Goal: Transaction & Acquisition: Download file/media

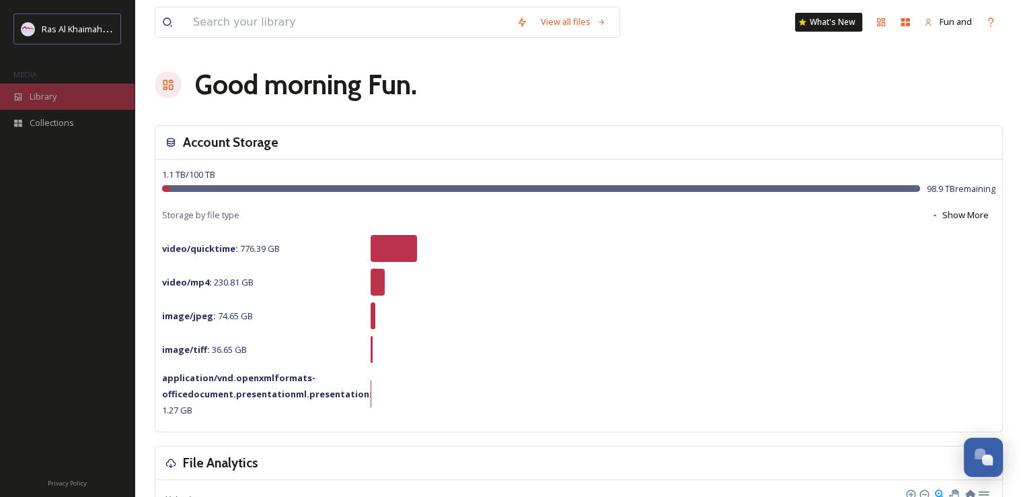
click at [36, 93] on span "Library" at bounding box center [43, 96] width 27 height 13
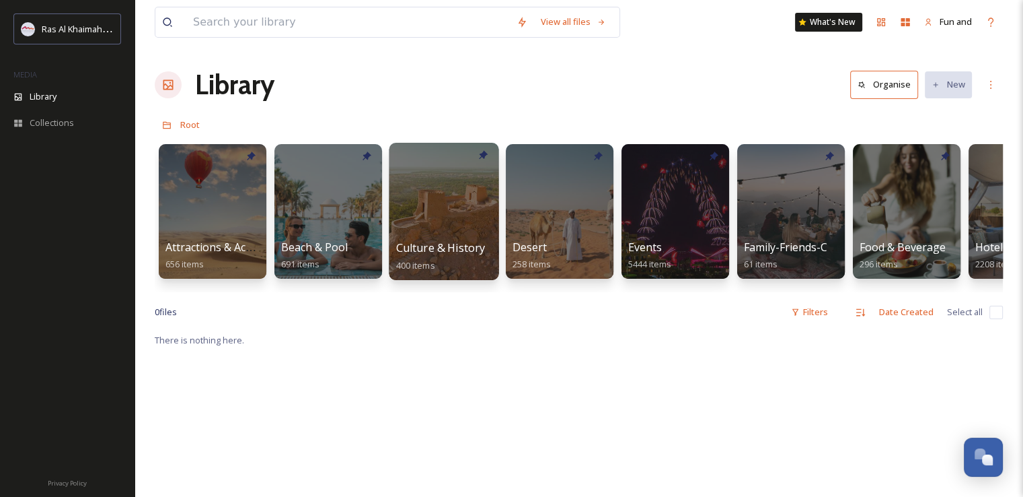
click at [410, 230] on div at bounding box center [444, 211] width 110 height 137
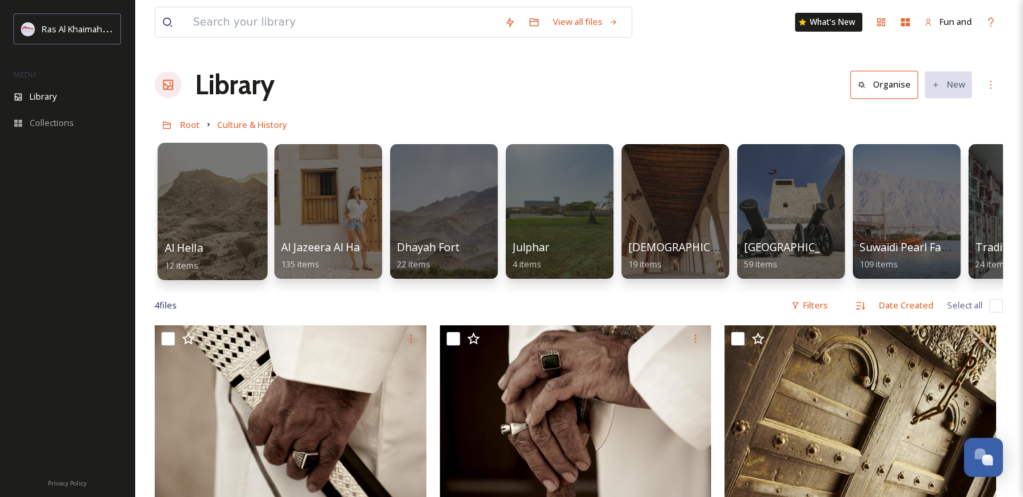
click at [191, 189] on div at bounding box center [212, 211] width 110 height 137
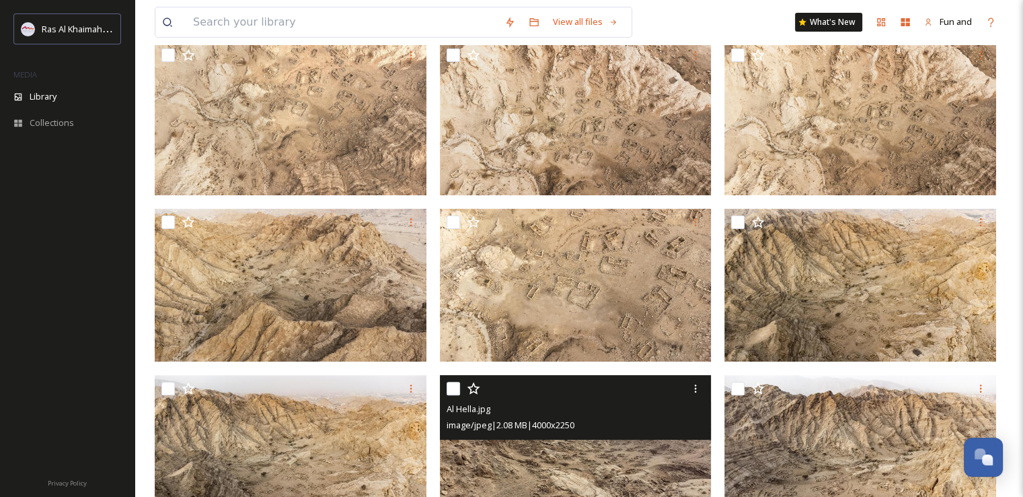
scroll to position [362, 0]
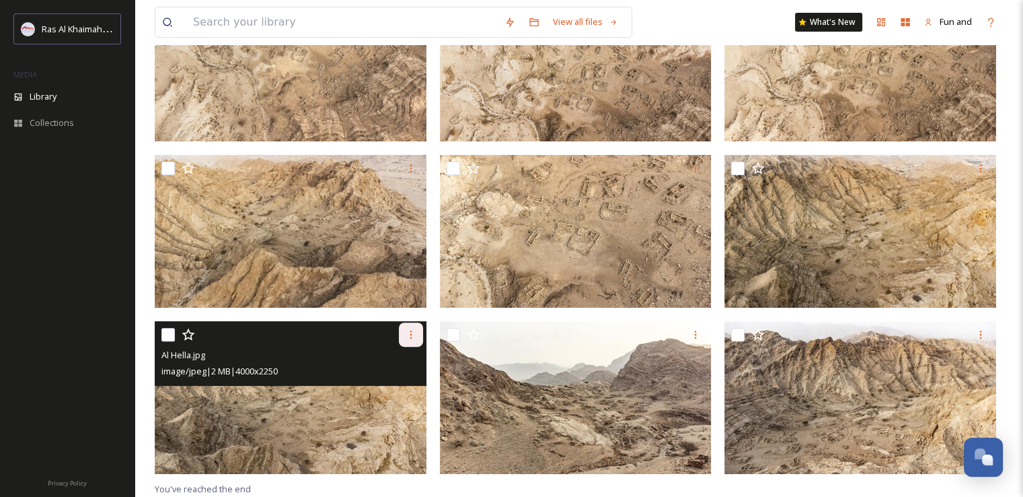
click at [408, 334] on icon at bounding box center [411, 334] width 11 height 11
click at [391, 394] on span "Download" at bounding box center [395, 390] width 41 height 13
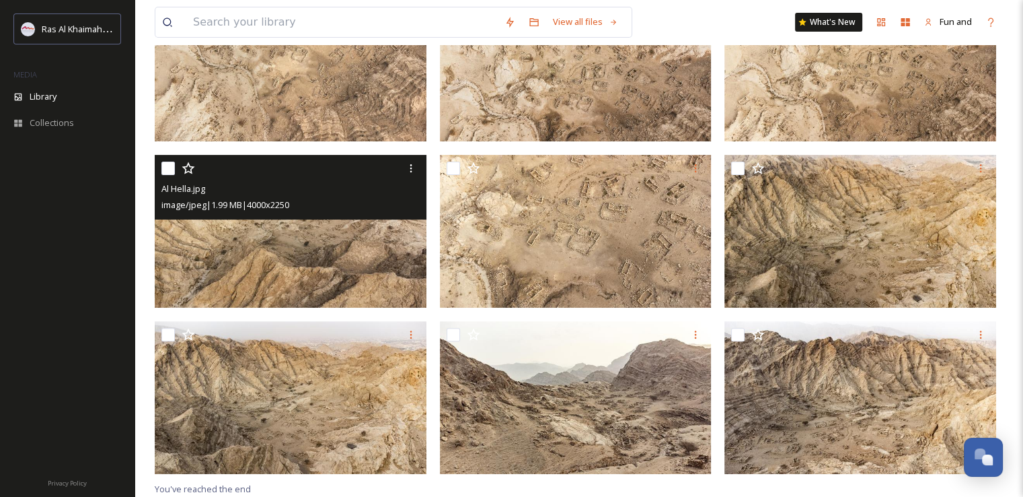
scroll to position [0, 0]
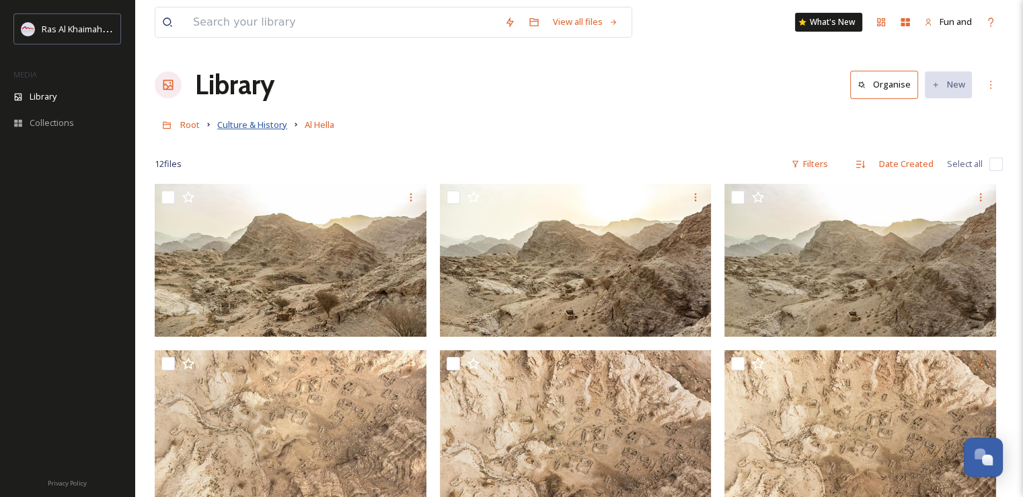
click at [273, 124] on span "Culture & History" at bounding box center [252, 124] width 70 height 12
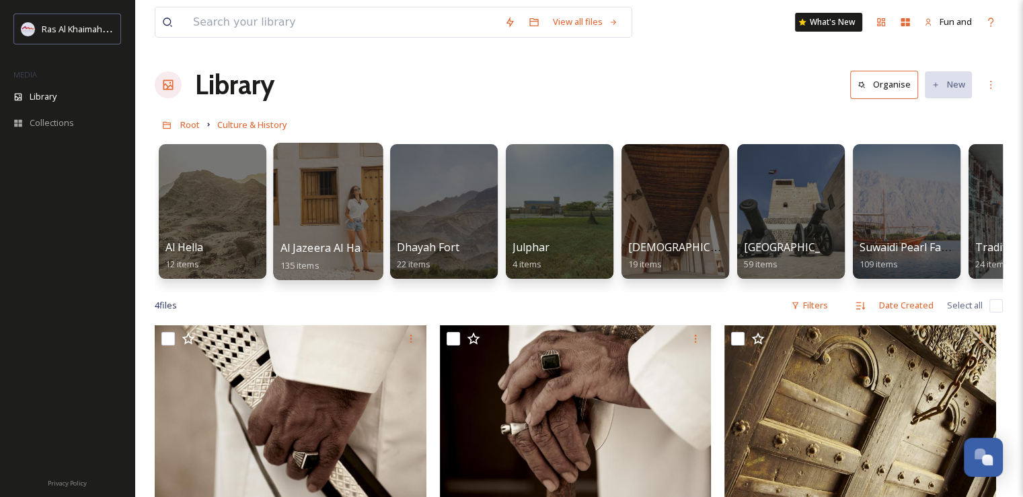
click at [338, 191] on div at bounding box center [328, 211] width 110 height 137
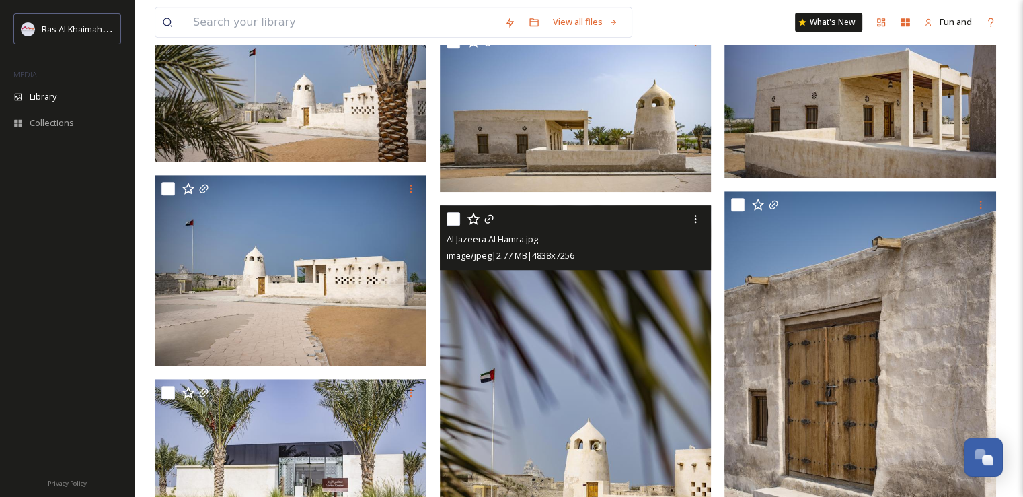
scroll to position [868, 0]
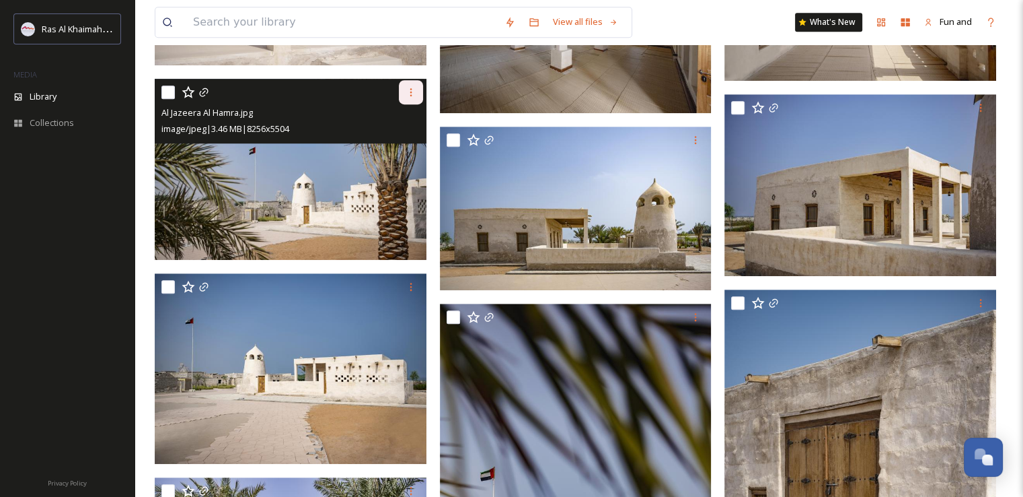
click at [412, 92] on icon at bounding box center [411, 92] width 11 height 11
click at [400, 146] on span "Download" at bounding box center [395, 147] width 41 height 13
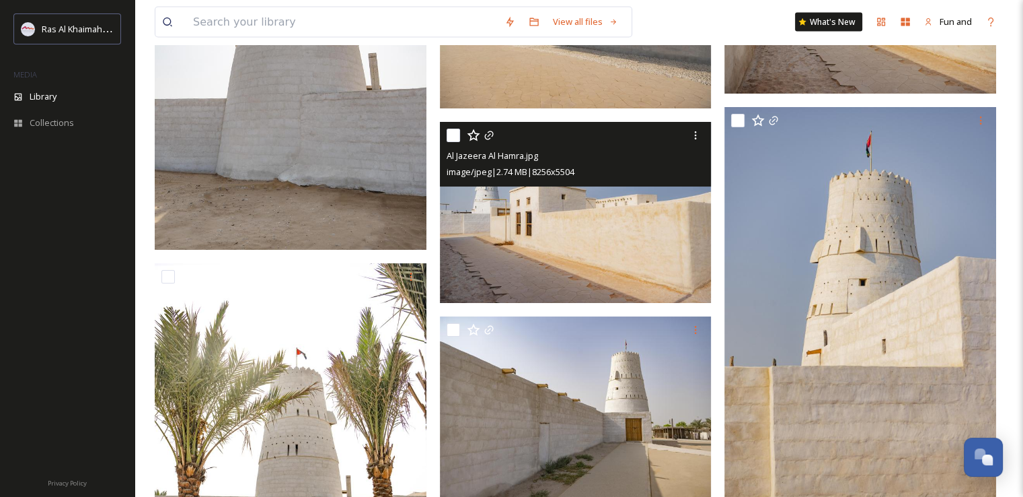
scroll to position [2861, 0]
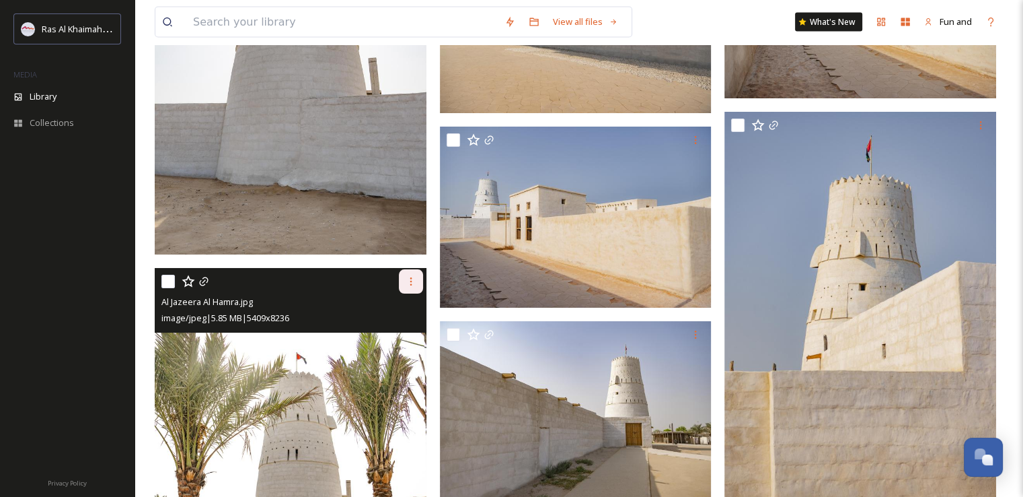
click at [412, 281] on icon at bounding box center [411, 281] width 11 height 11
click at [403, 341] on span "Download" at bounding box center [395, 336] width 41 height 13
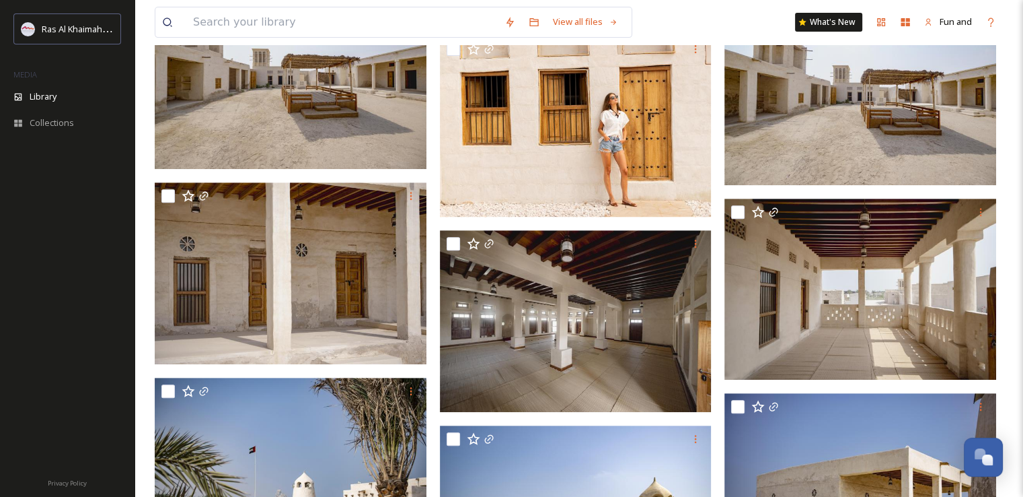
scroll to position [0, 0]
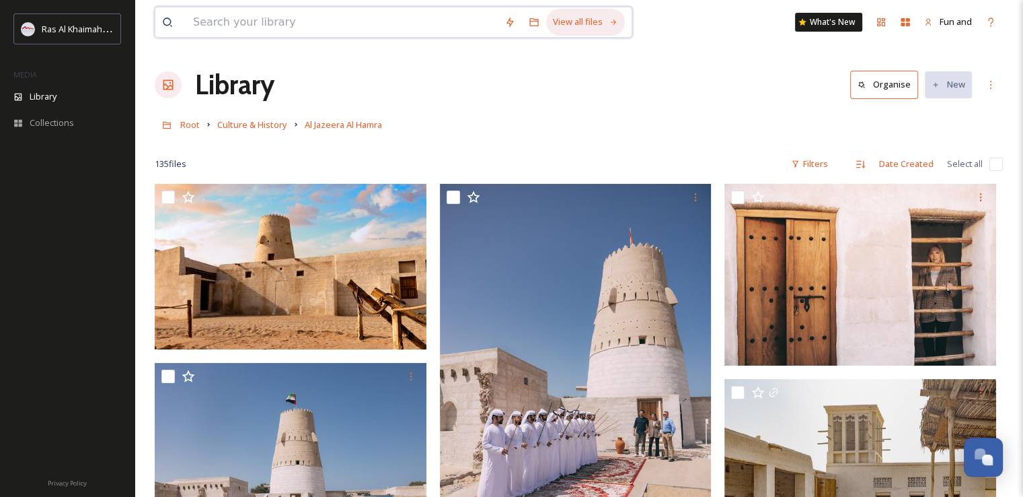
click at [567, 24] on div "View all files" at bounding box center [585, 22] width 79 height 26
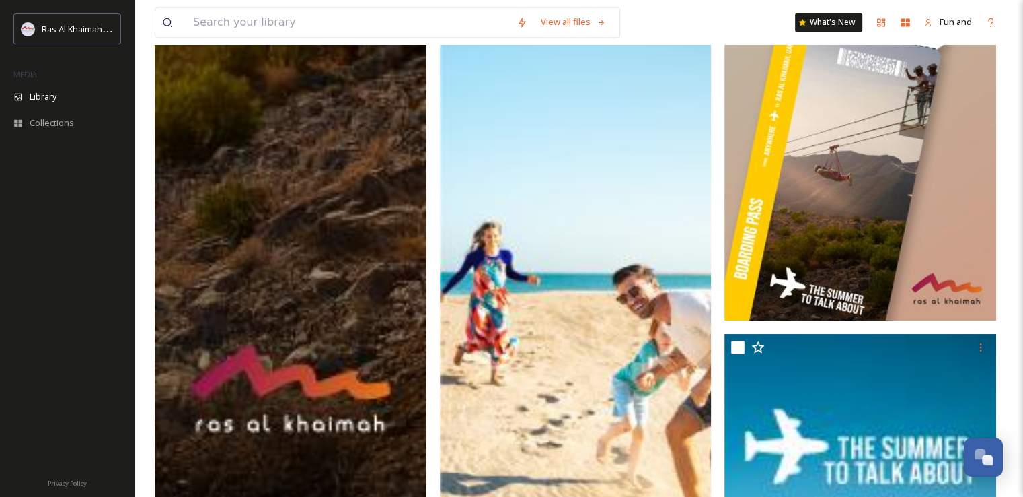
scroll to position [17561, 0]
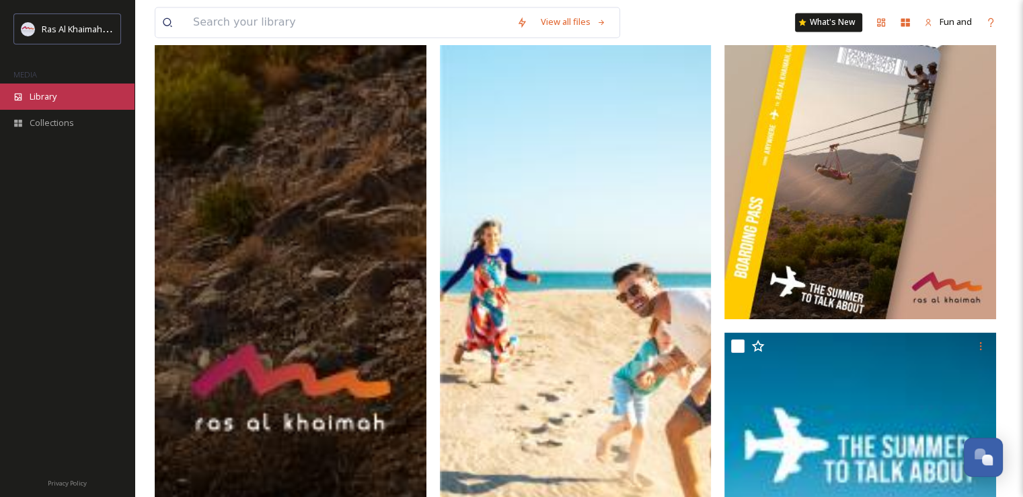
click at [48, 94] on span "Library" at bounding box center [43, 96] width 27 height 13
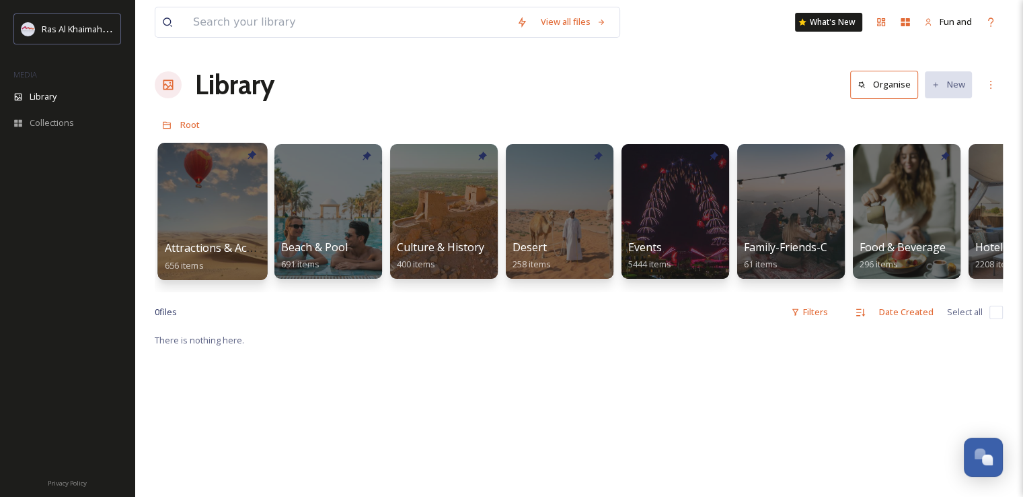
click at [190, 181] on div at bounding box center [212, 211] width 110 height 137
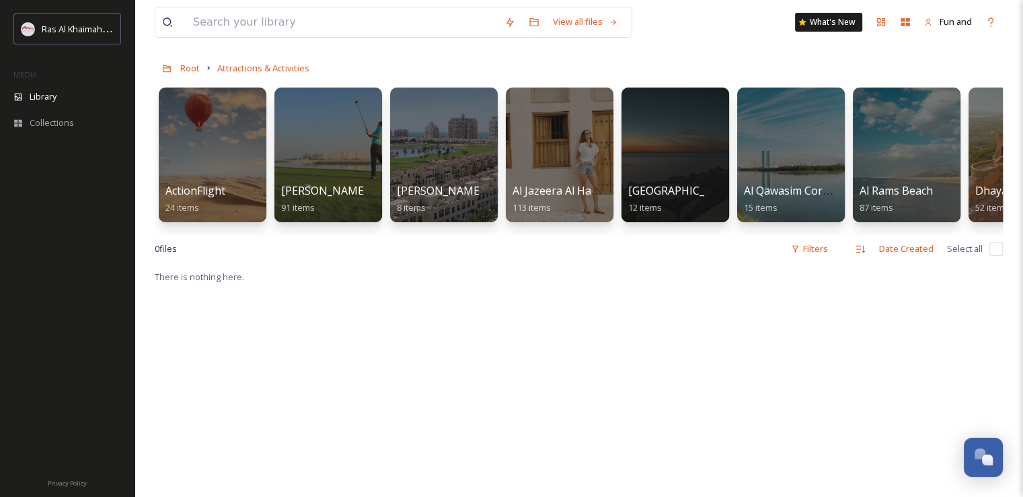
scroll to position [17, 0]
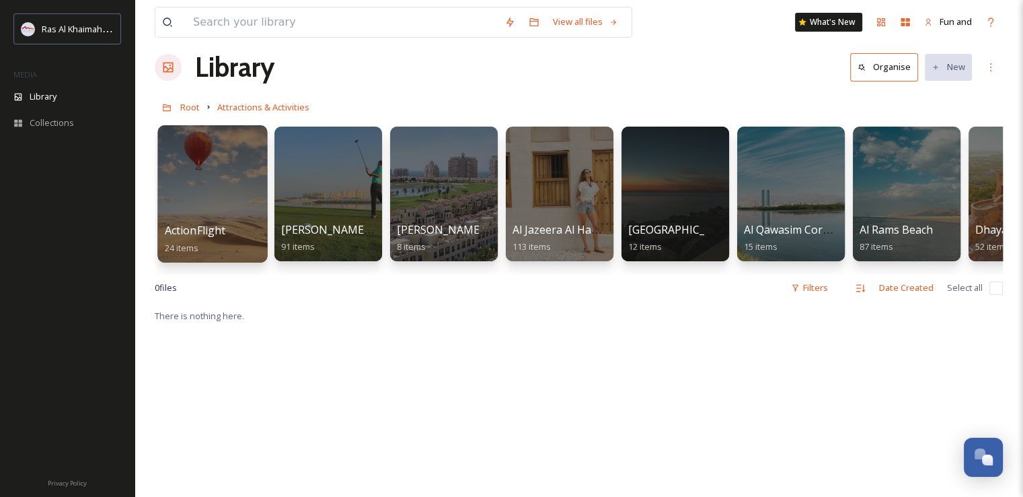
click at [227, 178] on div at bounding box center [212, 193] width 110 height 137
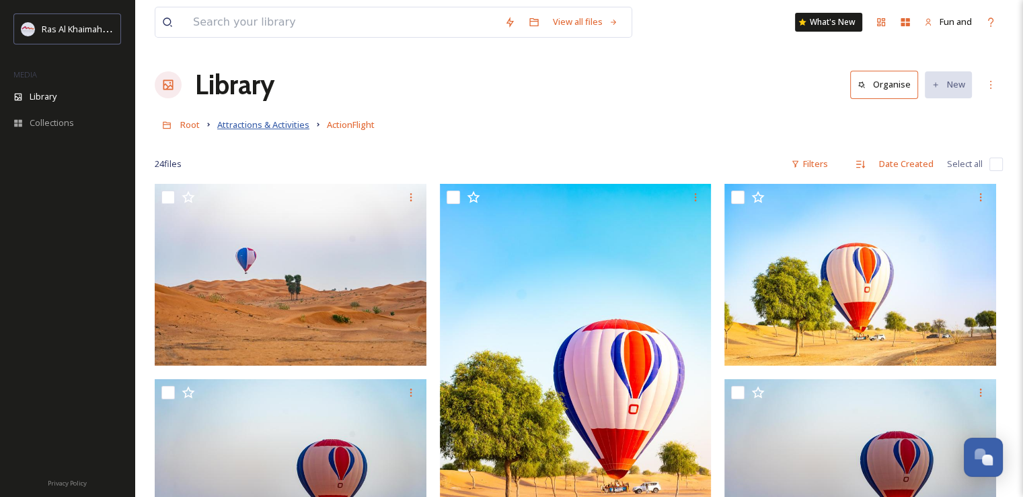
click at [287, 121] on span "Attractions & Activities" at bounding box center [263, 124] width 92 height 12
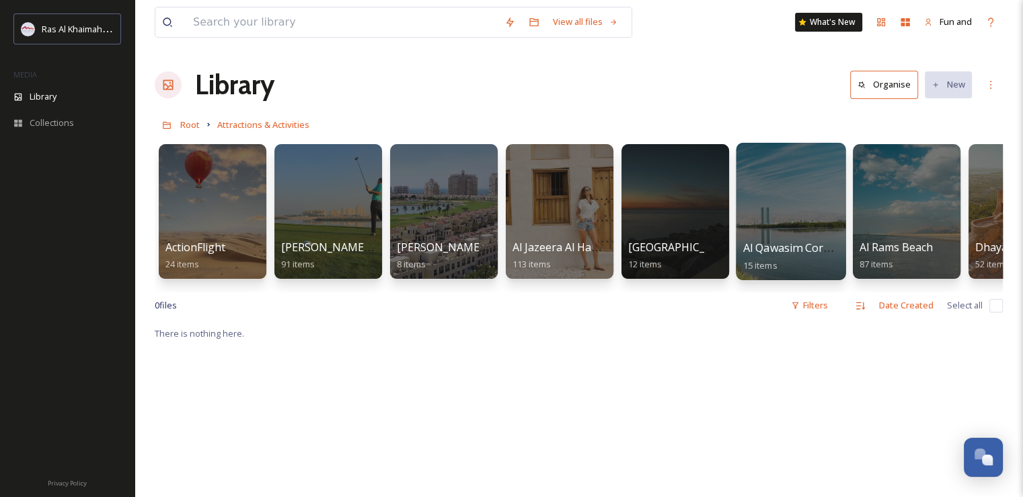
click at [783, 211] on div at bounding box center [791, 211] width 110 height 137
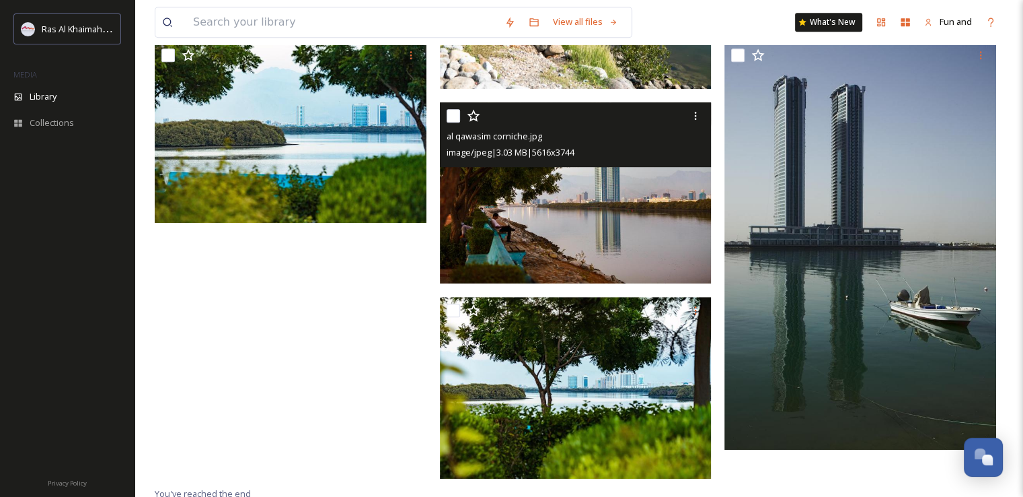
scroll to position [896, 0]
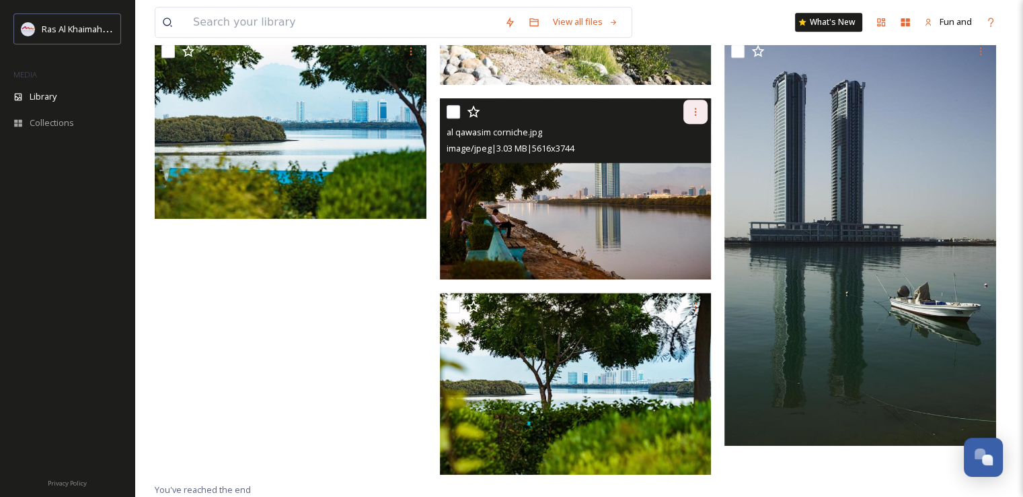
click at [692, 108] on icon at bounding box center [695, 111] width 11 height 11
click at [683, 164] on span "Download" at bounding box center [679, 167] width 41 height 13
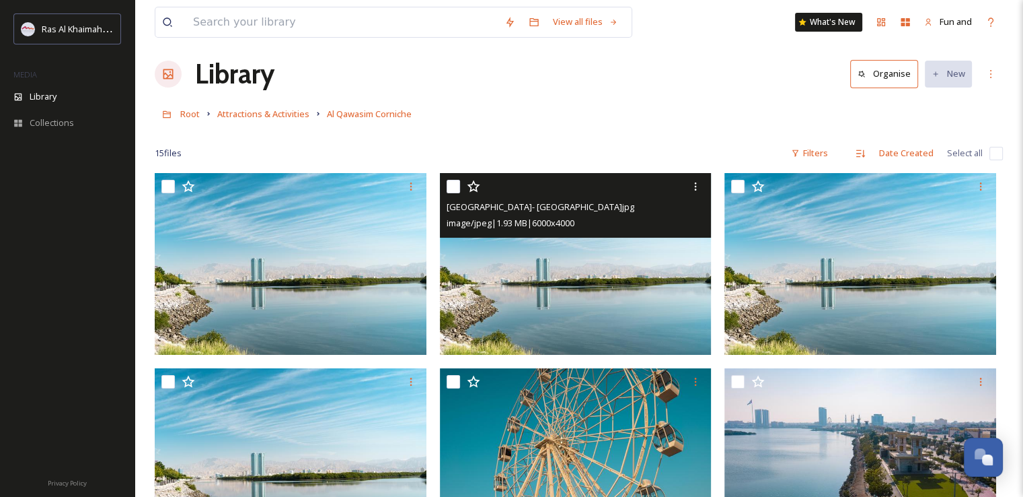
scroll to position [0, 0]
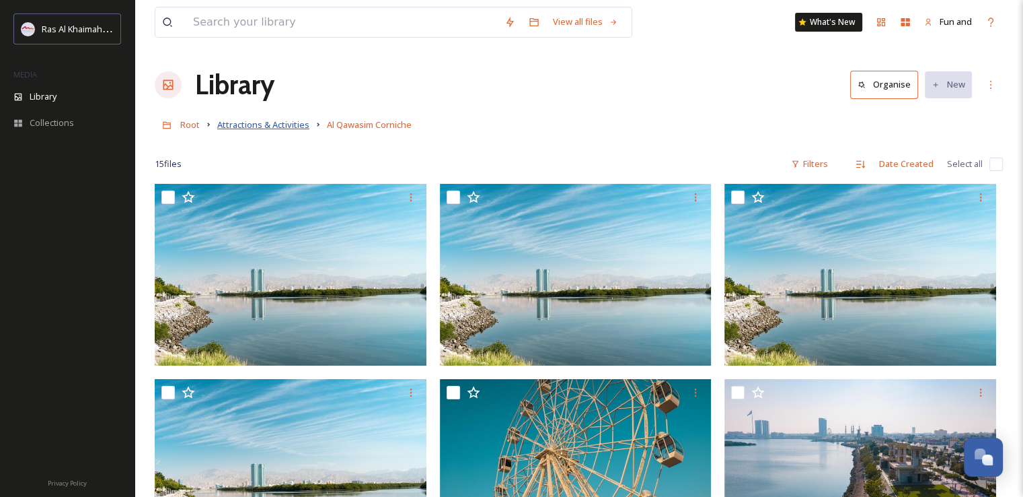
click at [296, 124] on span "Attractions & Activities" at bounding box center [263, 124] width 92 height 12
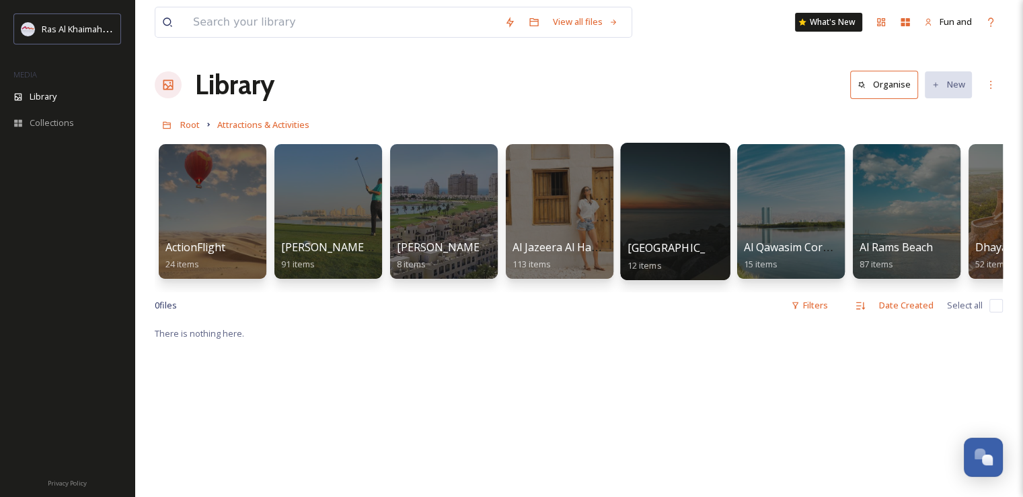
click at [636, 224] on div at bounding box center [675, 211] width 110 height 137
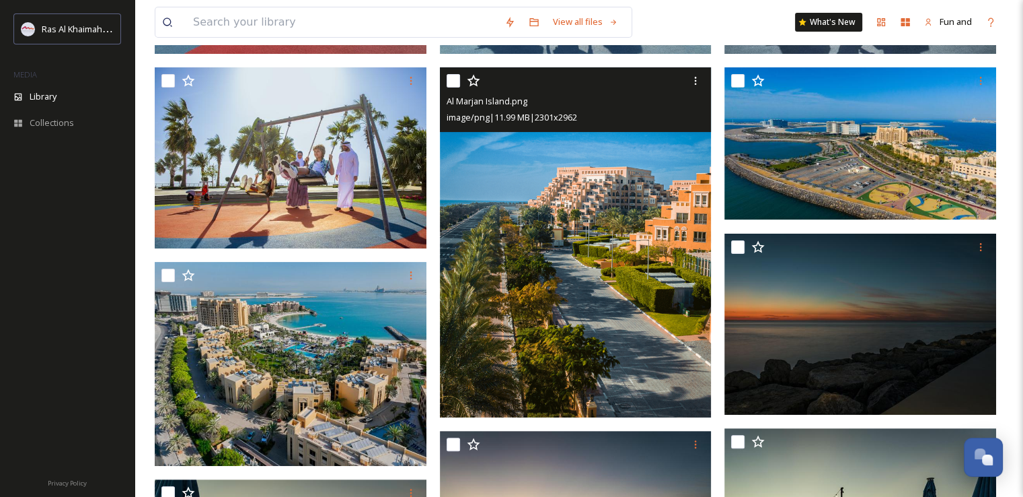
scroll to position [310, 0]
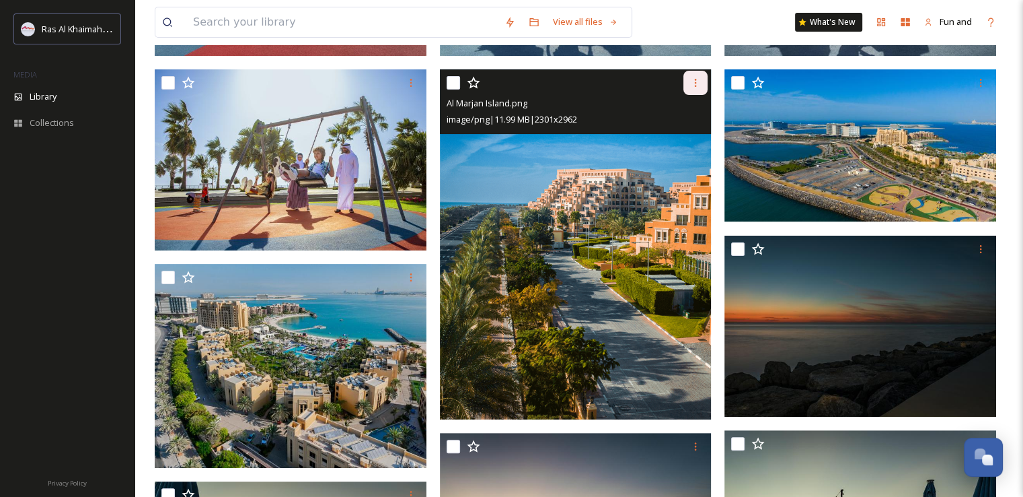
click at [701, 81] on div at bounding box center [696, 83] width 24 height 24
click at [690, 132] on span "Download" at bounding box center [679, 138] width 41 height 13
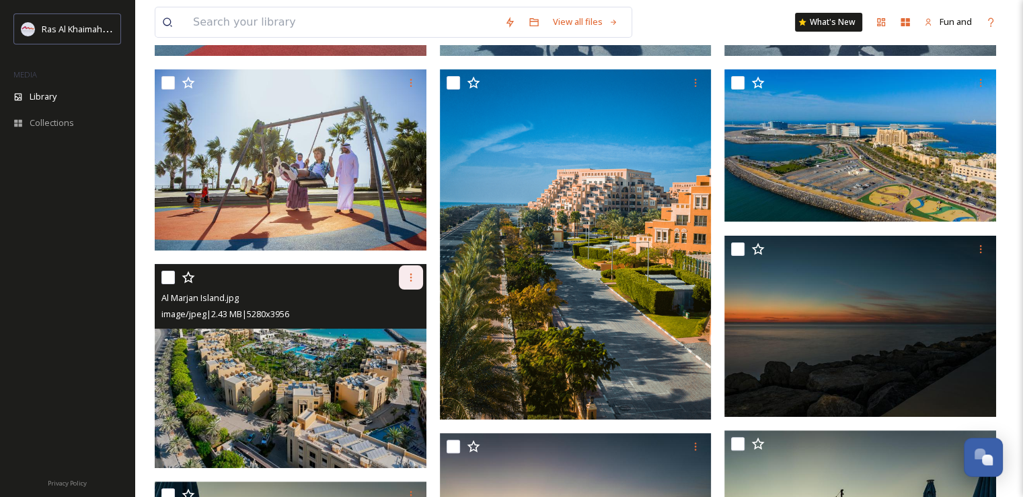
click at [412, 272] on icon at bounding box center [411, 277] width 11 height 11
click at [406, 328] on span "Download" at bounding box center [395, 332] width 41 height 13
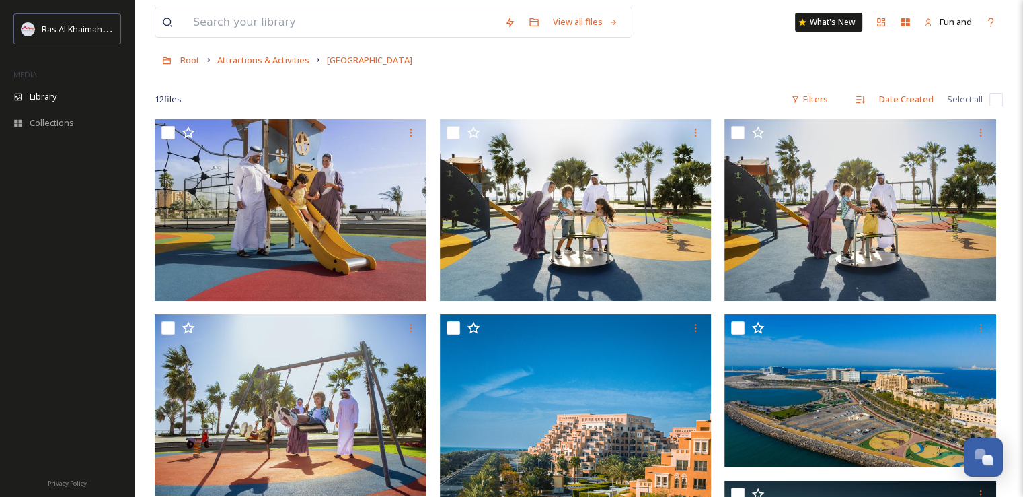
scroll to position [0, 0]
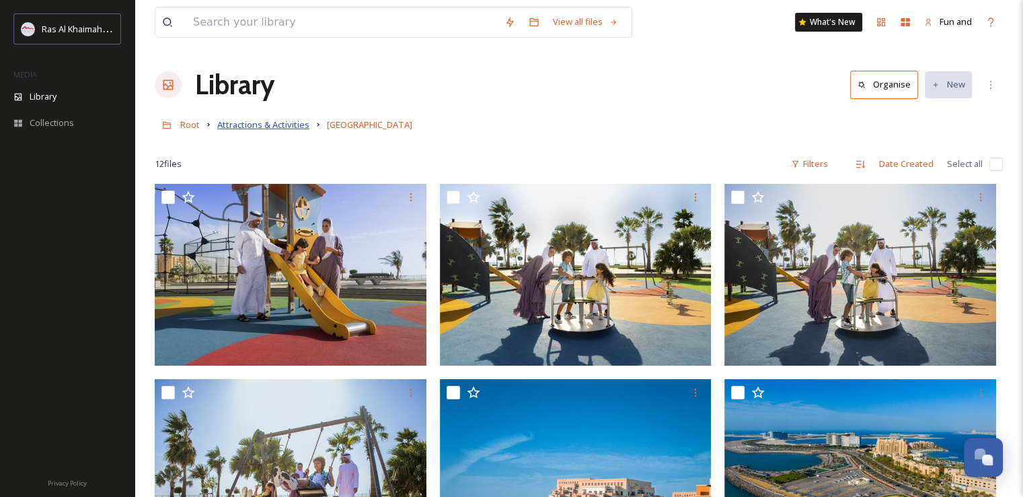
click at [269, 126] on span "Attractions & Activities" at bounding box center [263, 124] width 92 height 12
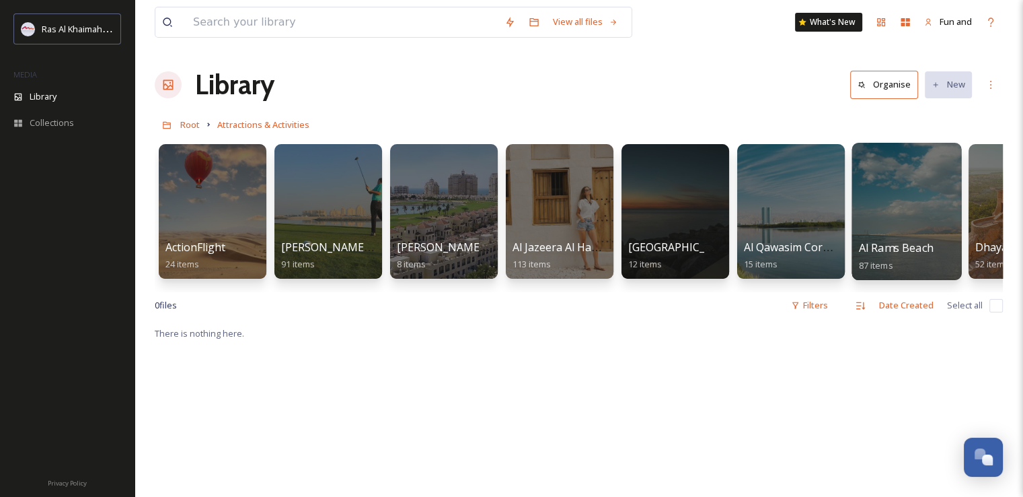
click at [910, 208] on div at bounding box center [907, 211] width 110 height 137
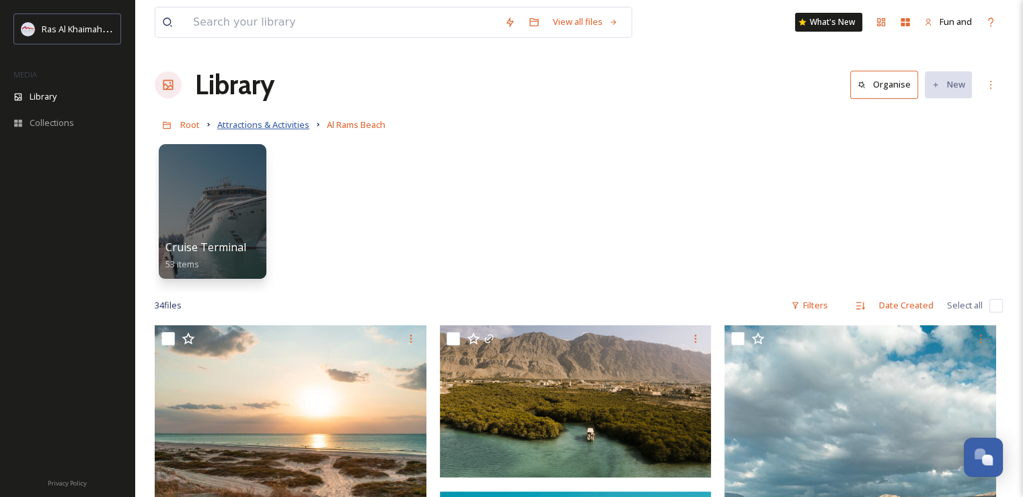
click at [287, 121] on span "Attractions & Activities" at bounding box center [263, 124] width 92 height 12
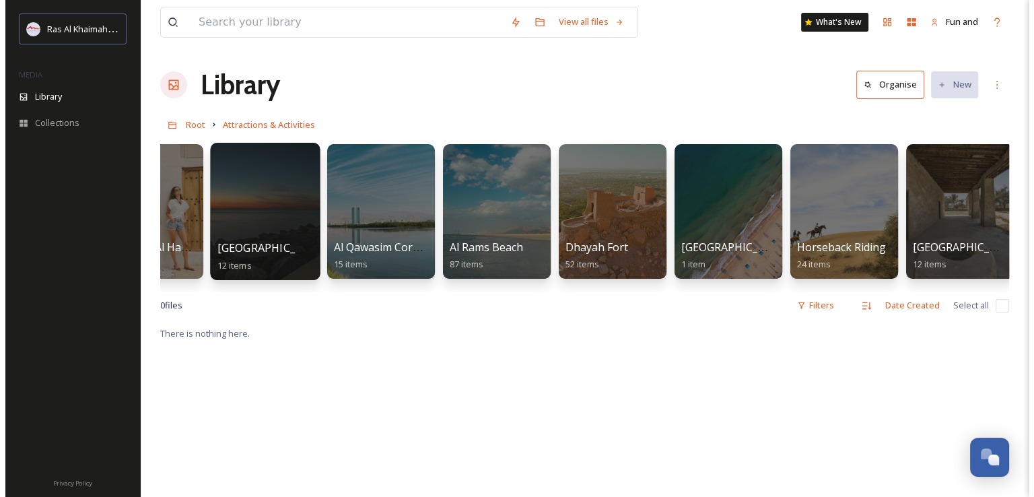
scroll to position [0, 476]
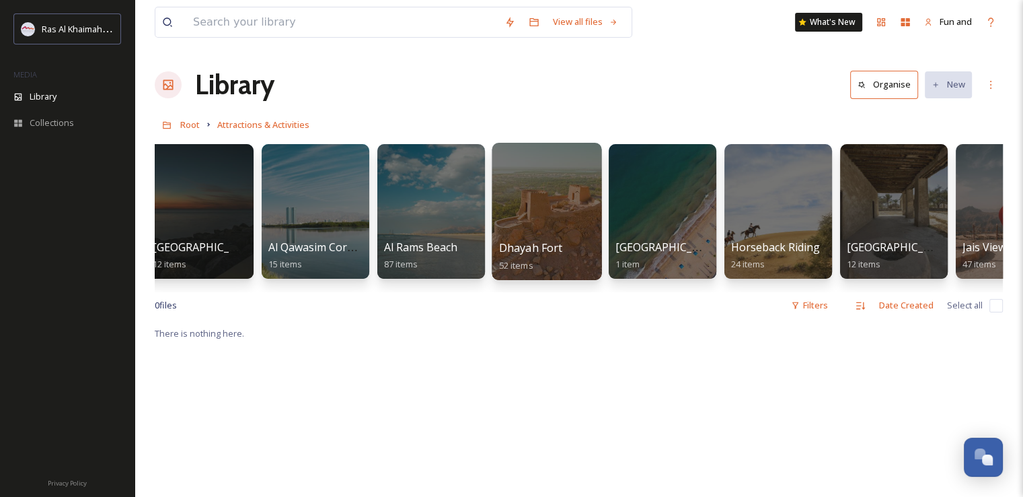
click at [554, 198] on div at bounding box center [547, 211] width 110 height 137
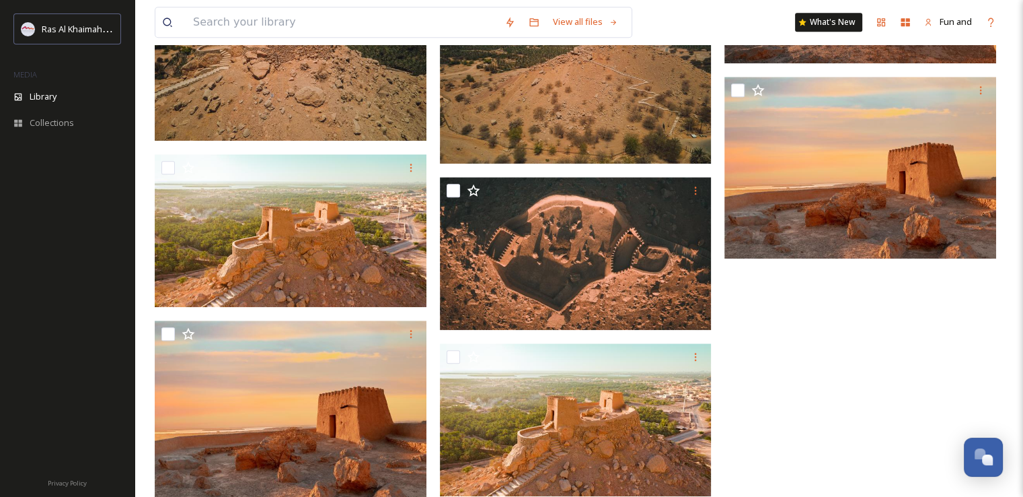
scroll to position [1401, 0]
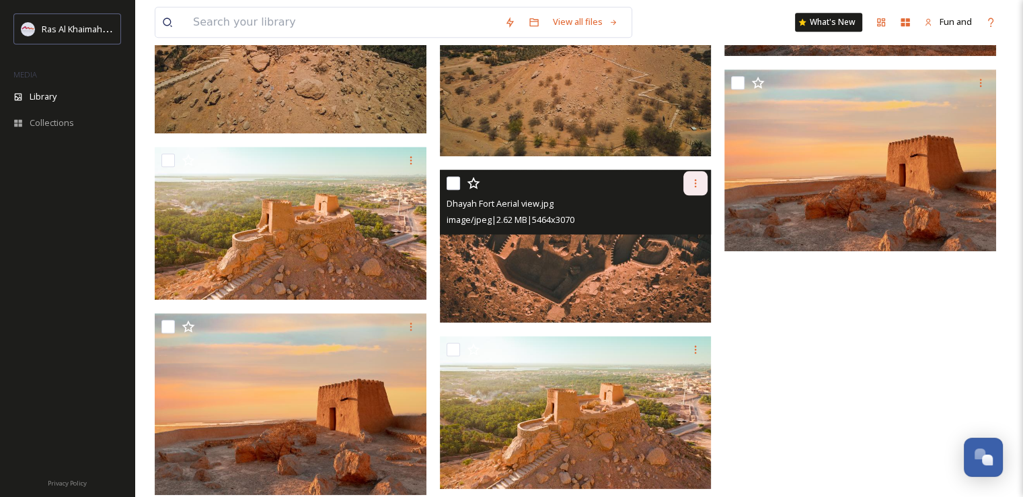
click at [694, 181] on icon at bounding box center [695, 183] width 11 height 11
click at [689, 238] on span "Download" at bounding box center [679, 238] width 41 height 13
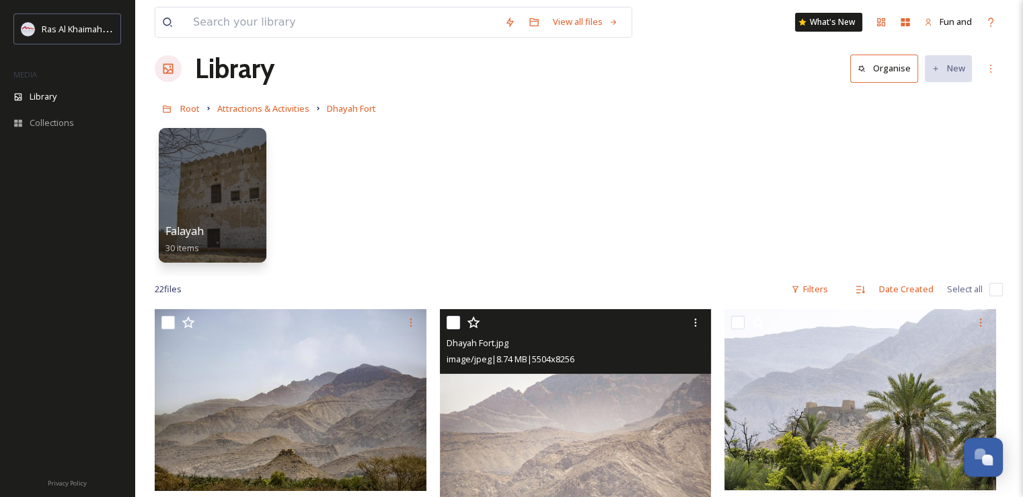
scroll to position [0, 0]
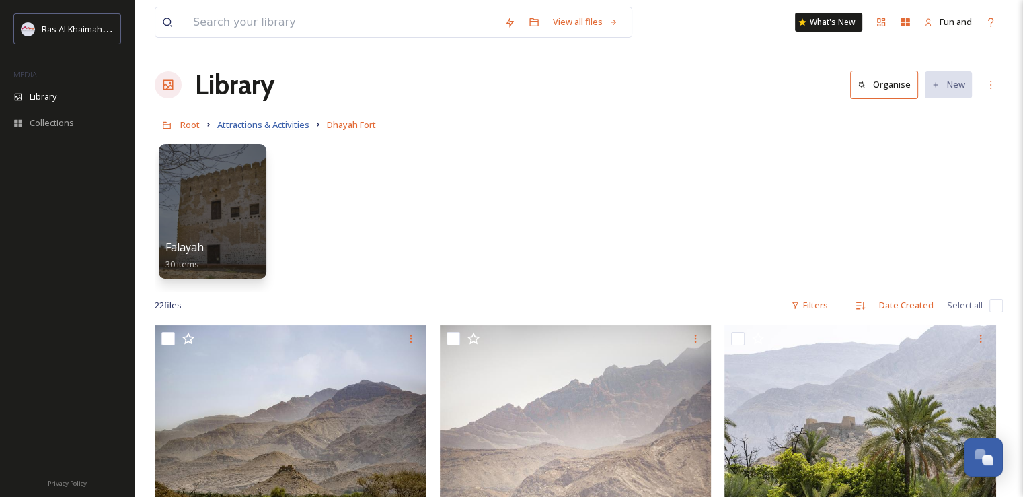
click at [295, 120] on span "Attractions & Activities" at bounding box center [263, 124] width 92 height 12
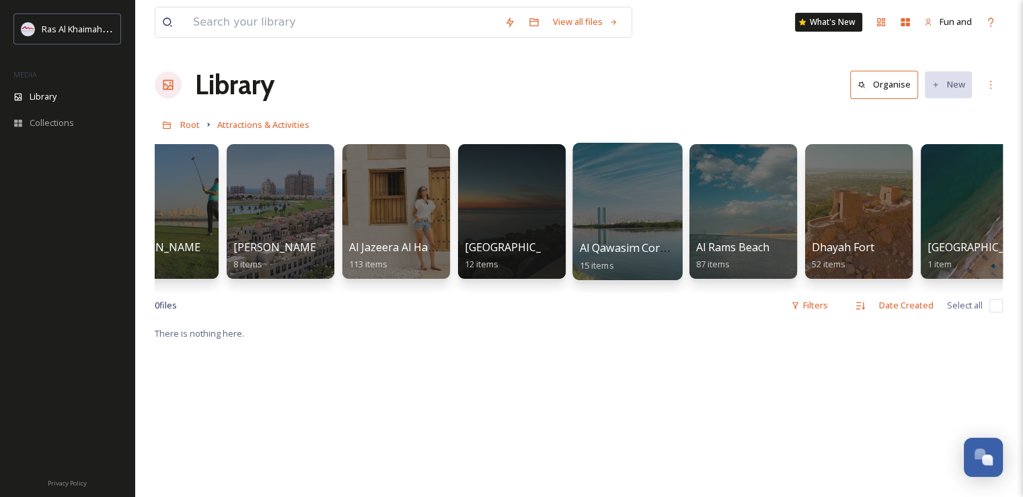
scroll to position [0, 347]
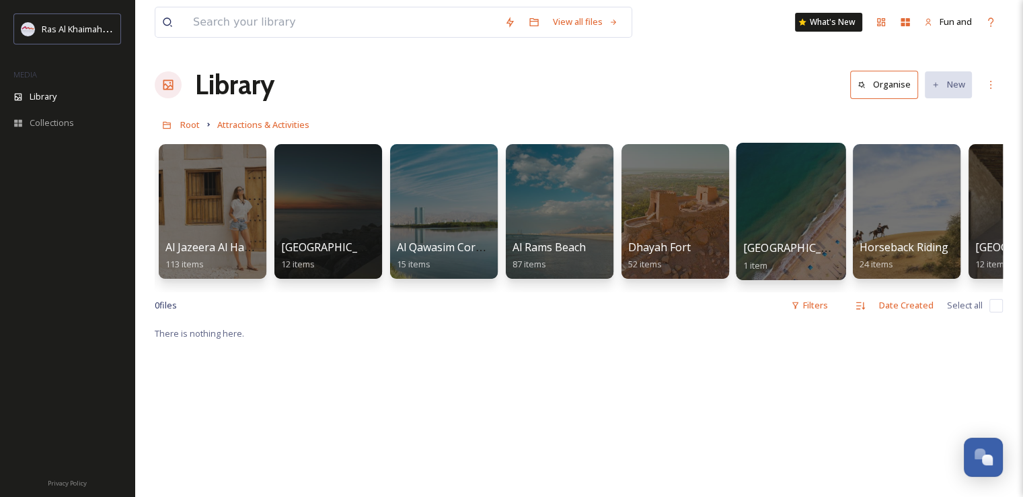
click at [799, 186] on div at bounding box center [791, 211] width 110 height 137
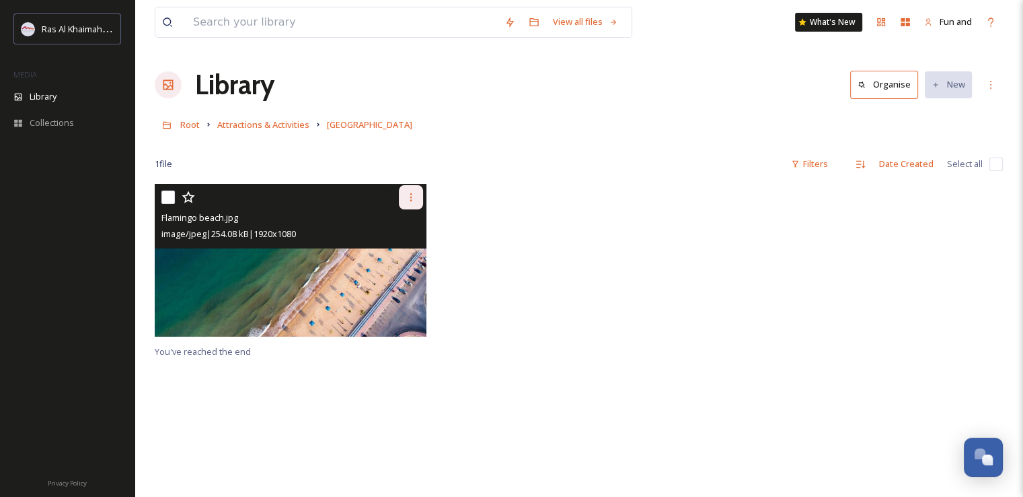
click at [413, 194] on icon at bounding box center [411, 197] width 11 height 11
click at [409, 246] on span "Download" at bounding box center [395, 252] width 41 height 13
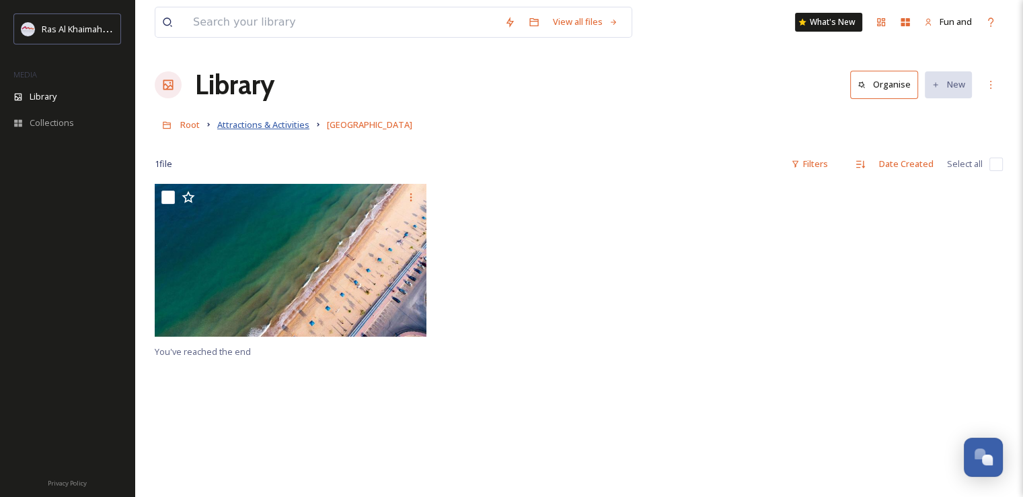
click at [287, 122] on span "Attractions & Activities" at bounding box center [263, 124] width 92 height 12
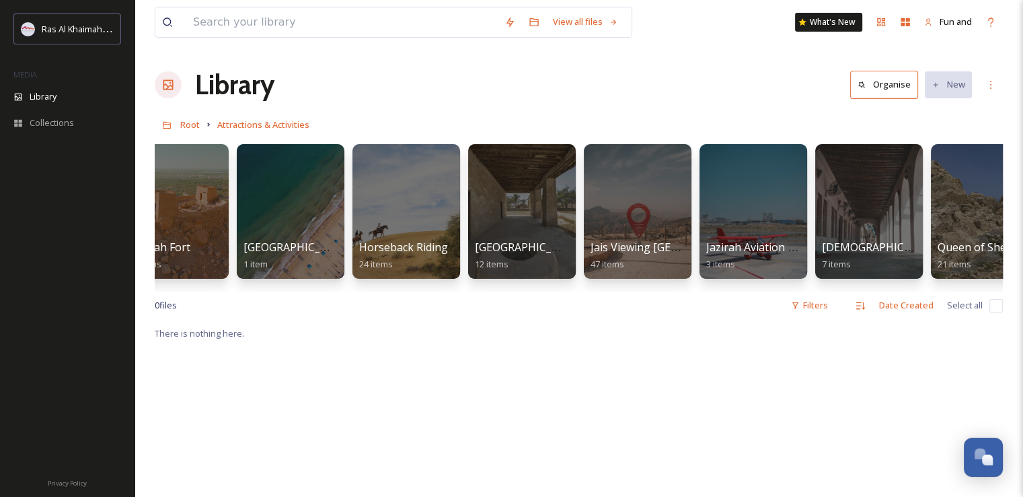
scroll to position [0, 844]
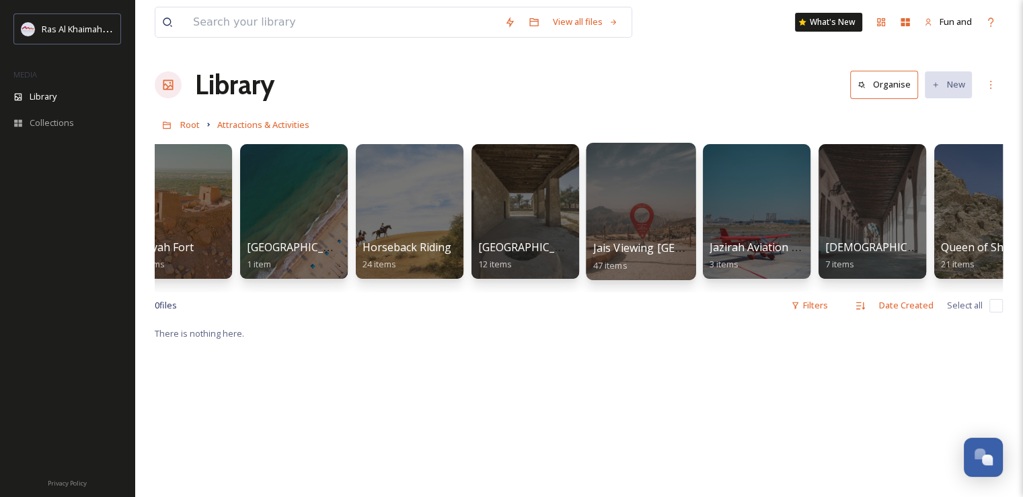
click at [656, 203] on div at bounding box center [641, 211] width 110 height 137
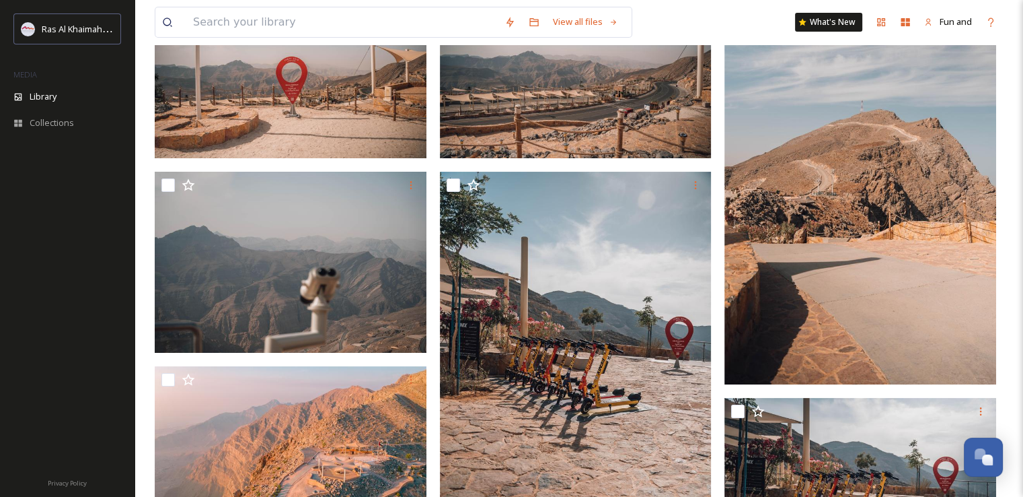
scroll to position [217, 0]
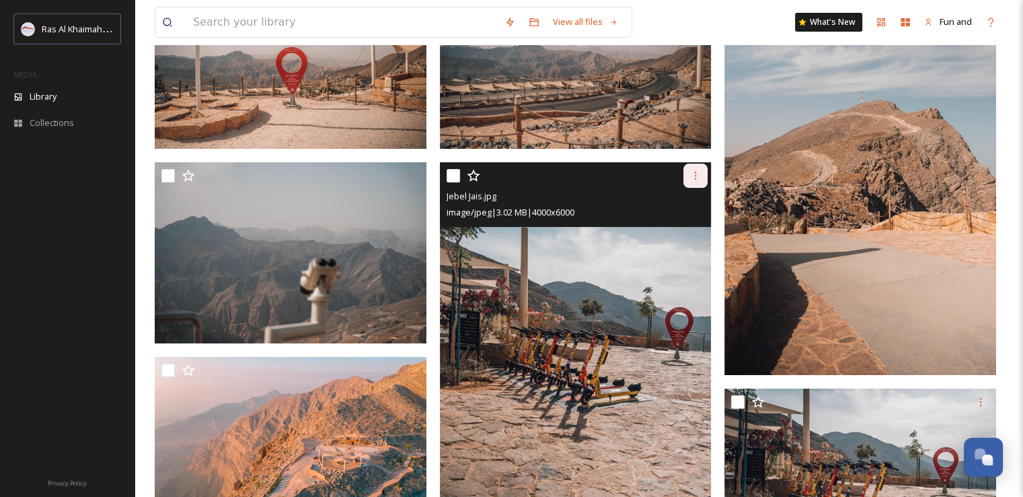
click at [696, 172] on icon at bounding box center [696, 176] width 2 height 8
click at [680, 232] on span "Download" at bounding box center [679, 231] width 41 height 13
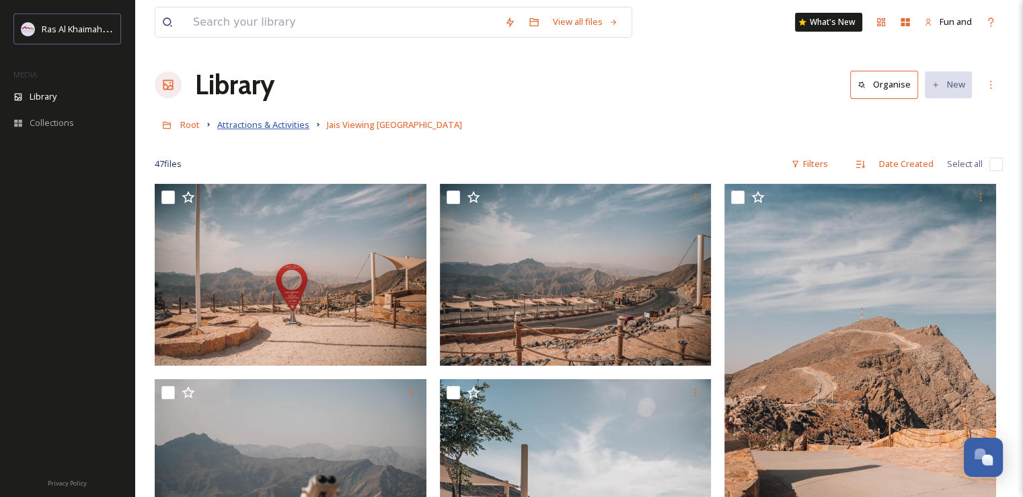
click at [269, 124] on span "Attractions & Activities" at bounding box center [263, 124] width 92 height 12
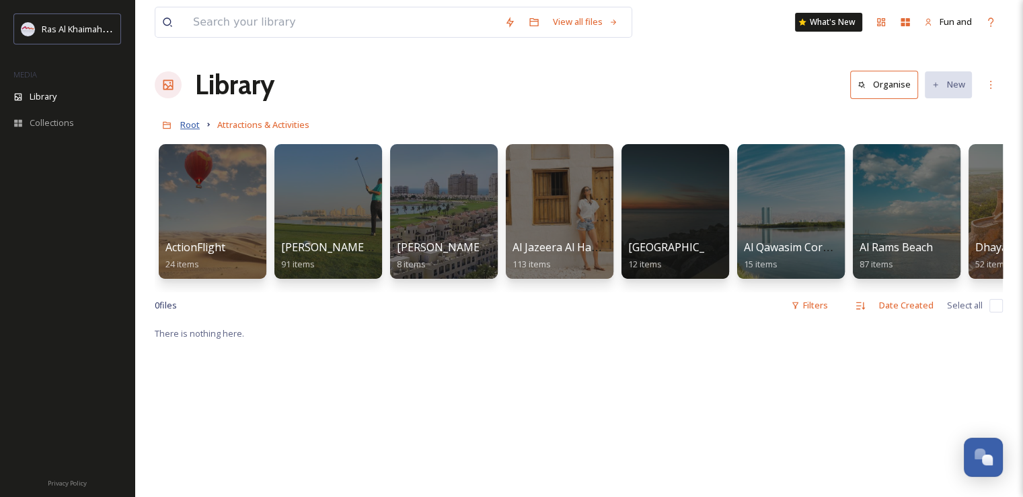
click at [188, 124] on span "Root" at bounding box center [190, 124] width 20 height 12
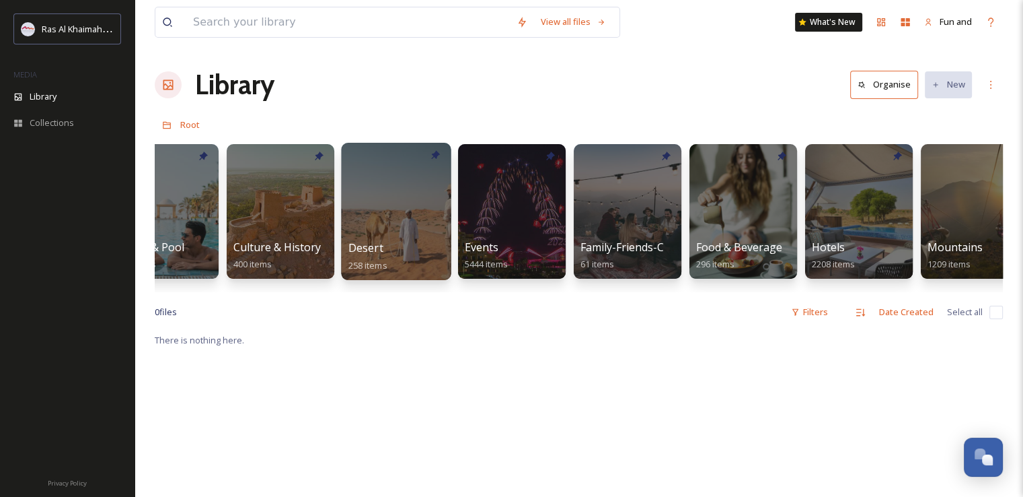
scroll to position [0, 166]
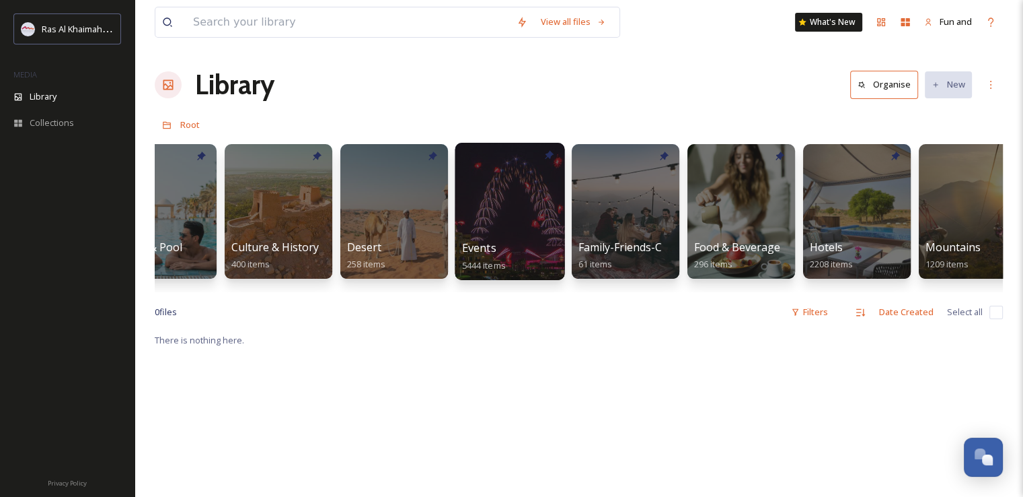
click at [519, 216] on div at bounding box center [510, 211] width 110 height 137
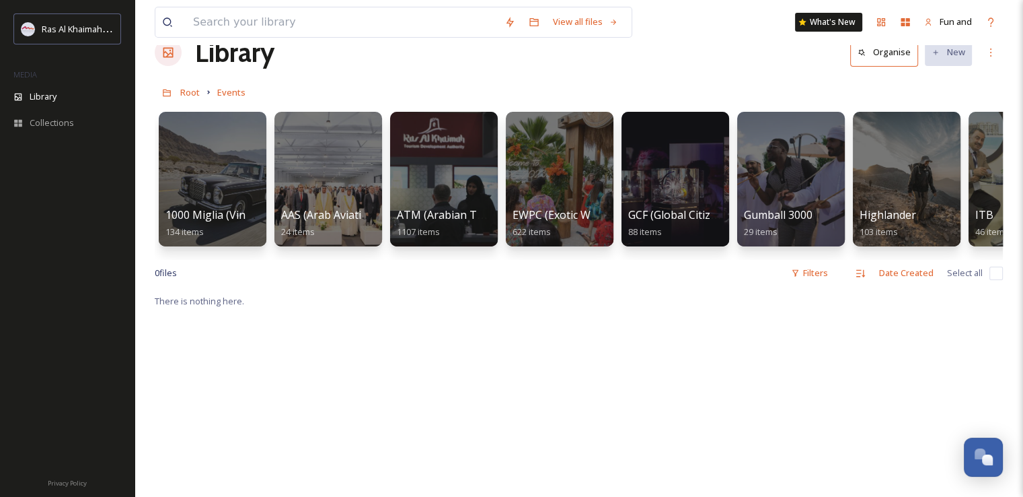
scroll to position [32, 0]
click at [225, 189] on div at bounding box center [212, 178] width 110 height 137
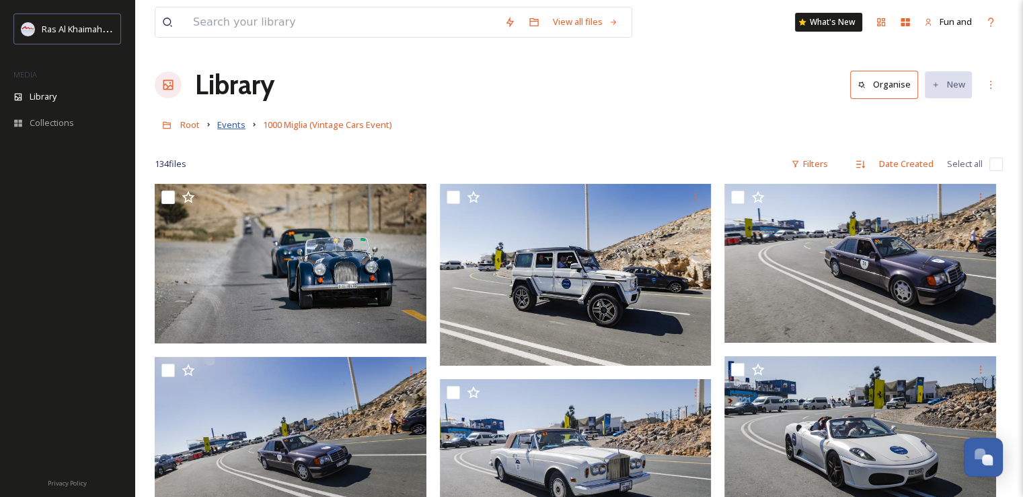
click at [236, 127] on span "Events" at bounding box center [231, 124] width 28 height 12
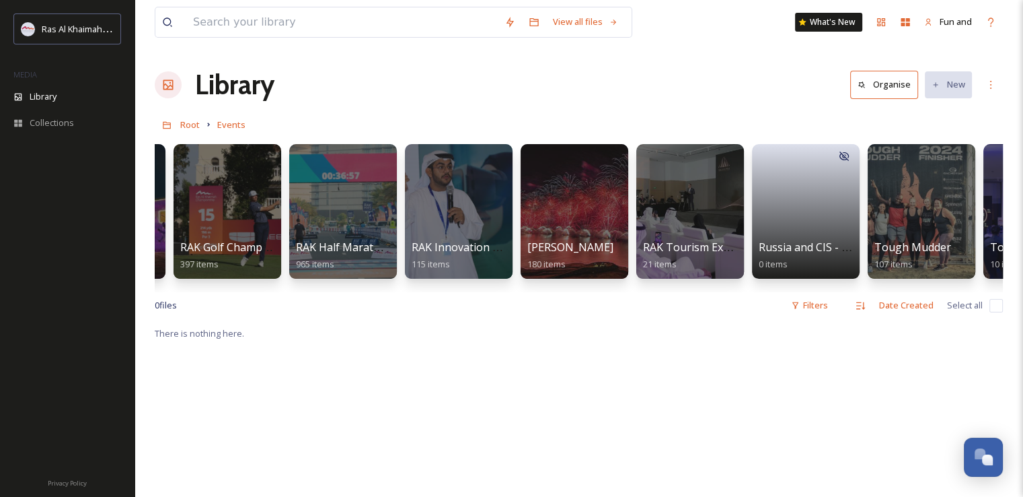
scroll to position [0, 1741]
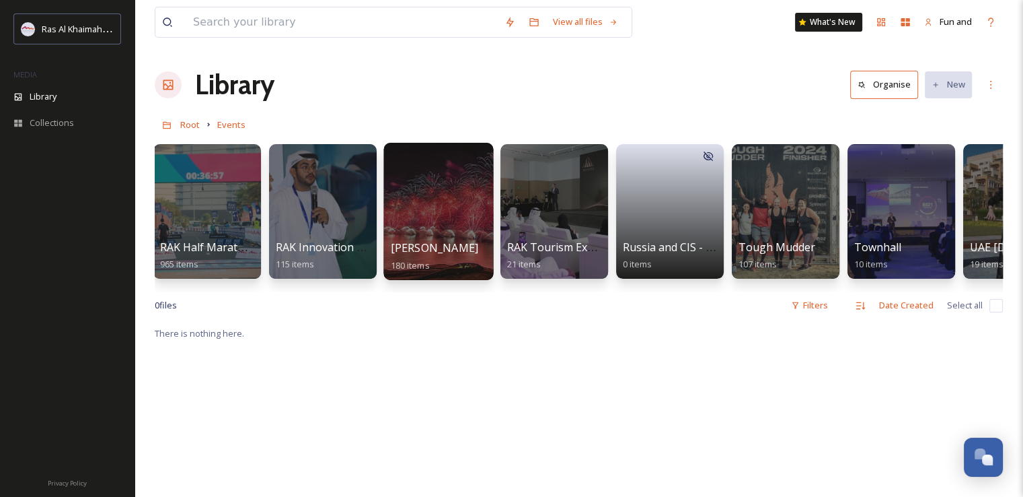
click at [441, 203] on div at bounding box center [439, 211] width 110 height 137
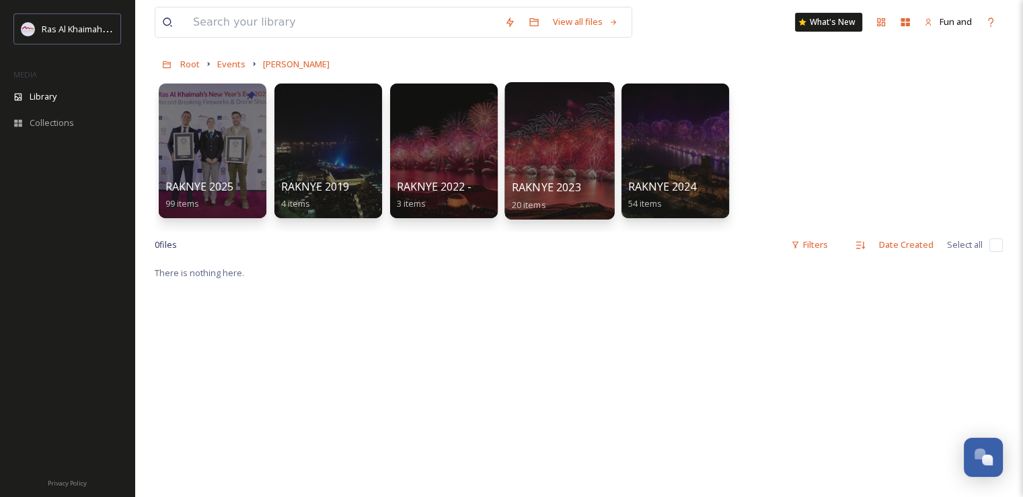
scroll to position [58, 0]
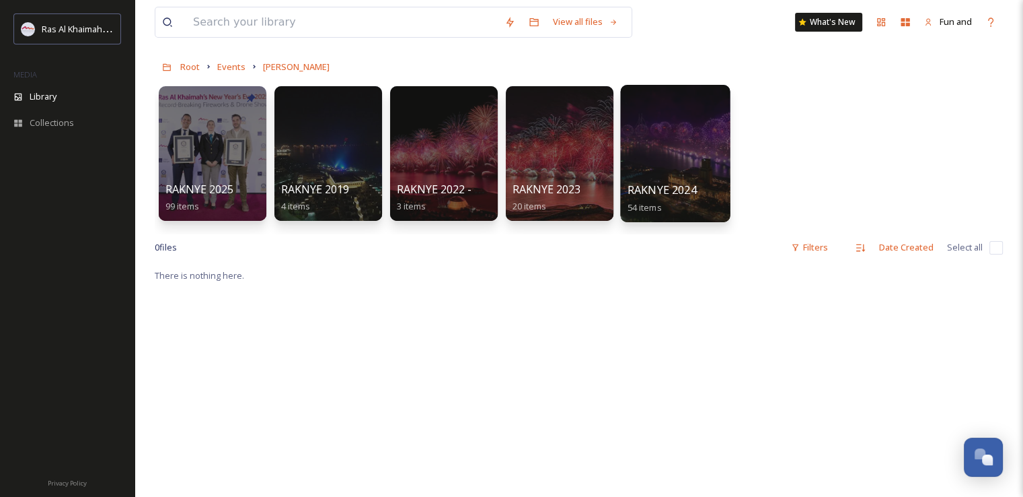
click at [672, 132] on div at bounding box center [675, 153] width 110 height 137
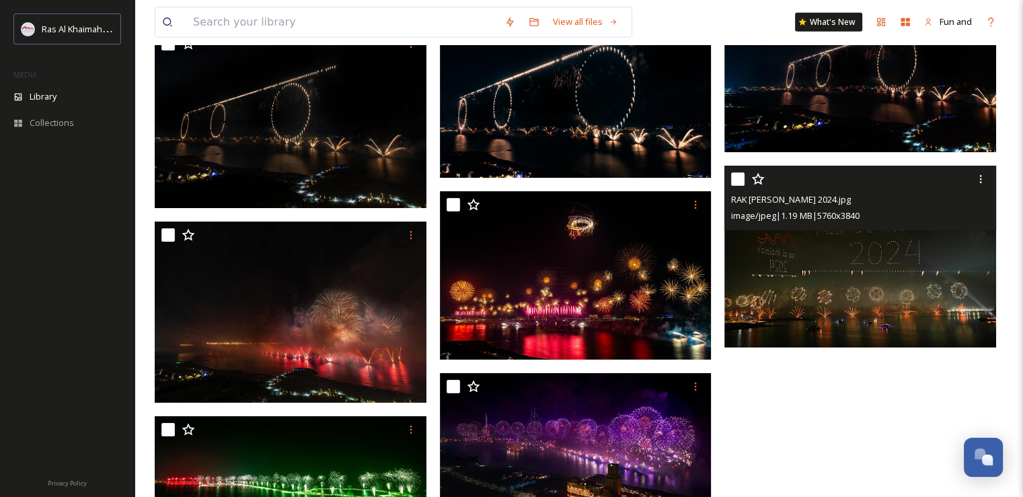
scroll to position [3825, 0]
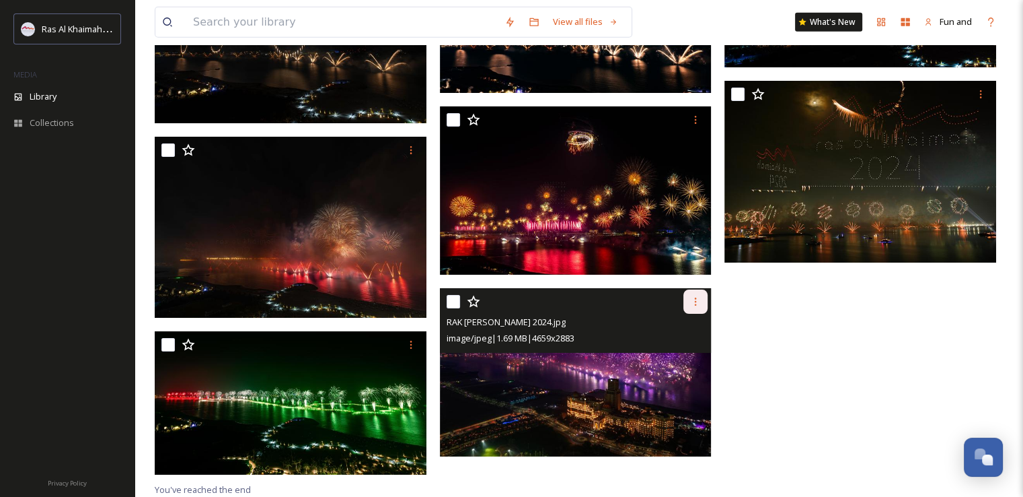
click at [699, 299] on icon at bounding box center [695, 301] width 11 height 11
click at [681, 351] on span "Download" at bounding box center [679, 357] width 41 height 13
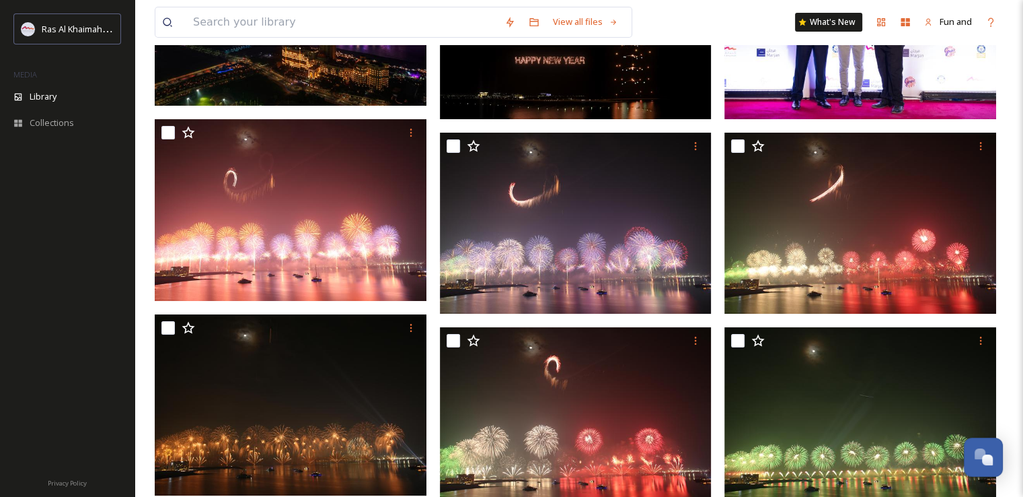
scroll to position [0, 0]
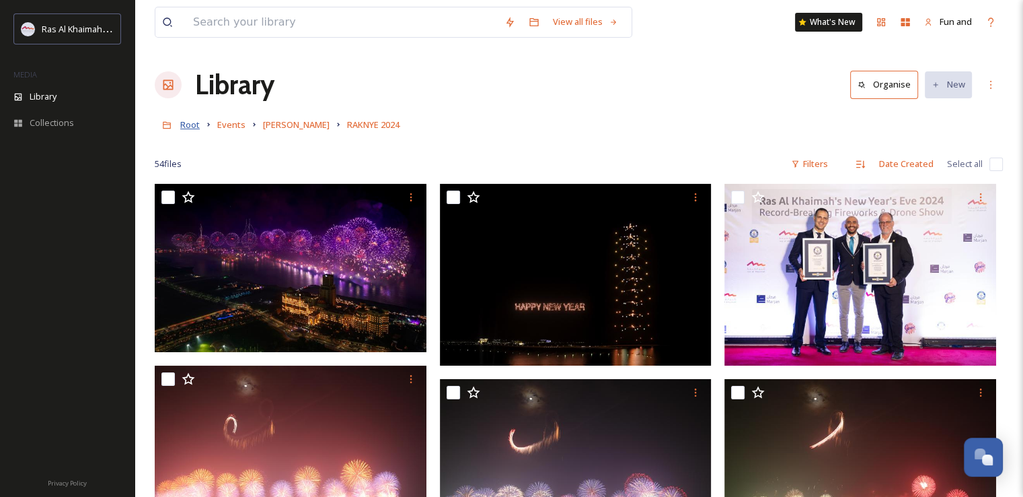
click at [196, 125] on span "Root" at bounding box center [190, 124] width 20 height 12
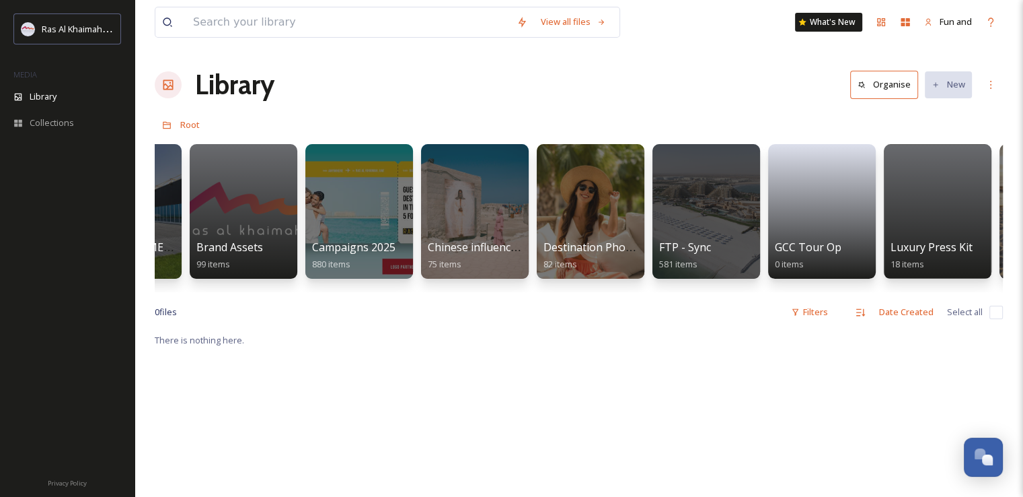
scroll to position [0, 1662]
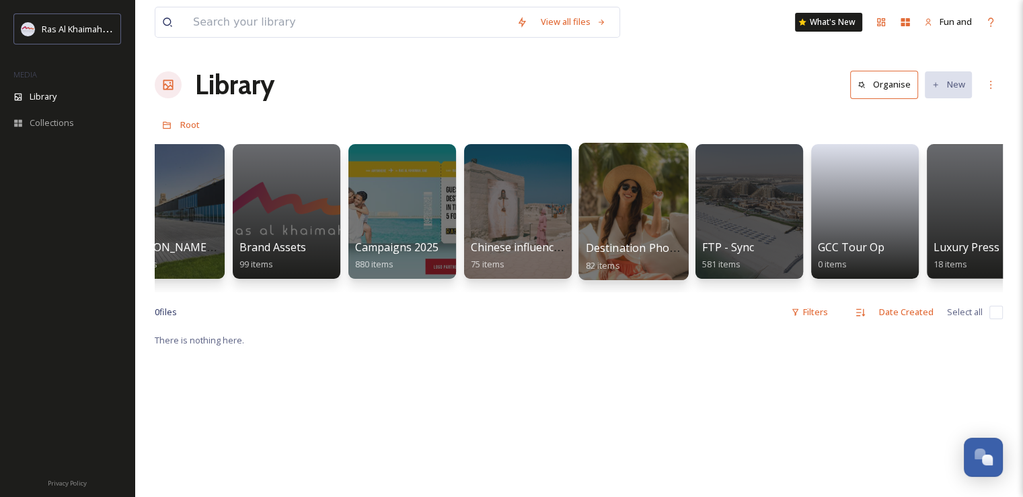
click at [645, 201] on div at bounding box center [634, 211] width 110 height 137
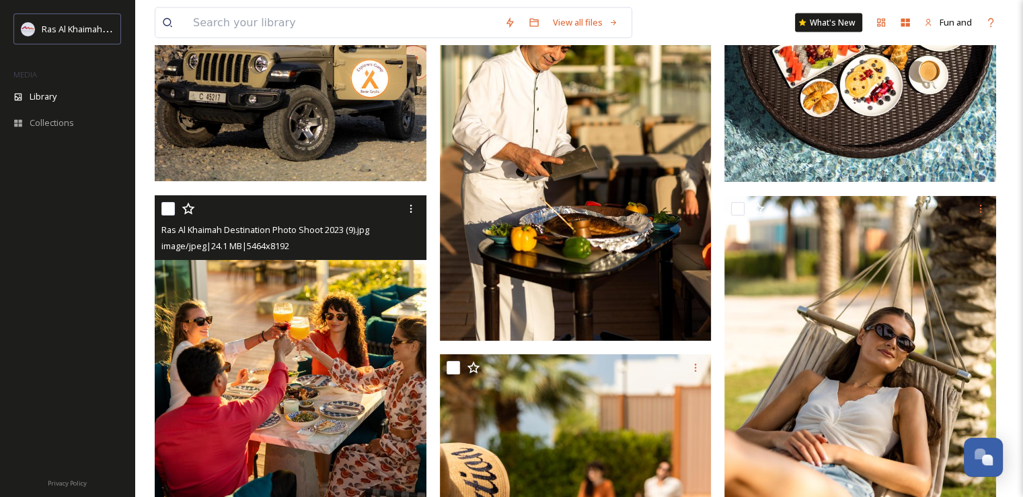
scroll to position [7656, 0]
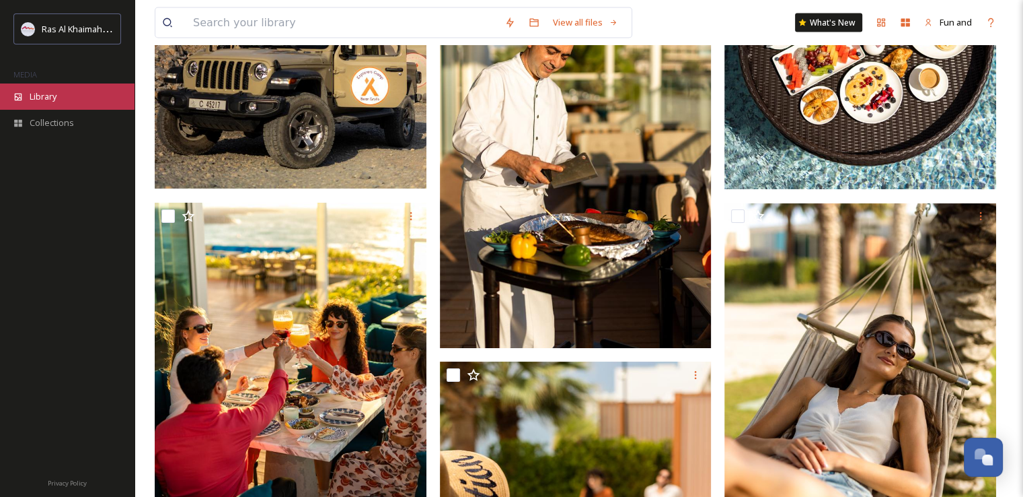
click at [56, 98] on span "Library" at bounding box center [43, 96] width 27 height 13
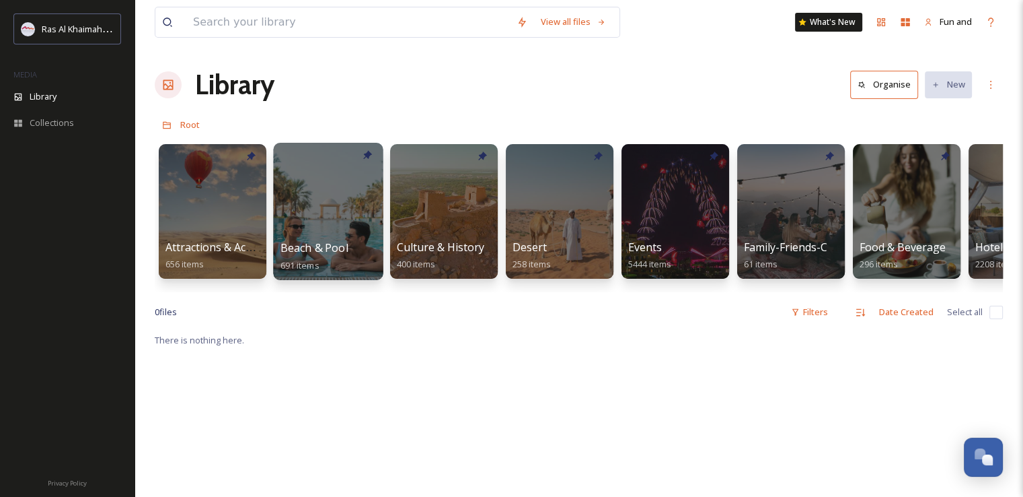
click at [342, 201] on div at bounding box center [328, 211] width 110 height 137
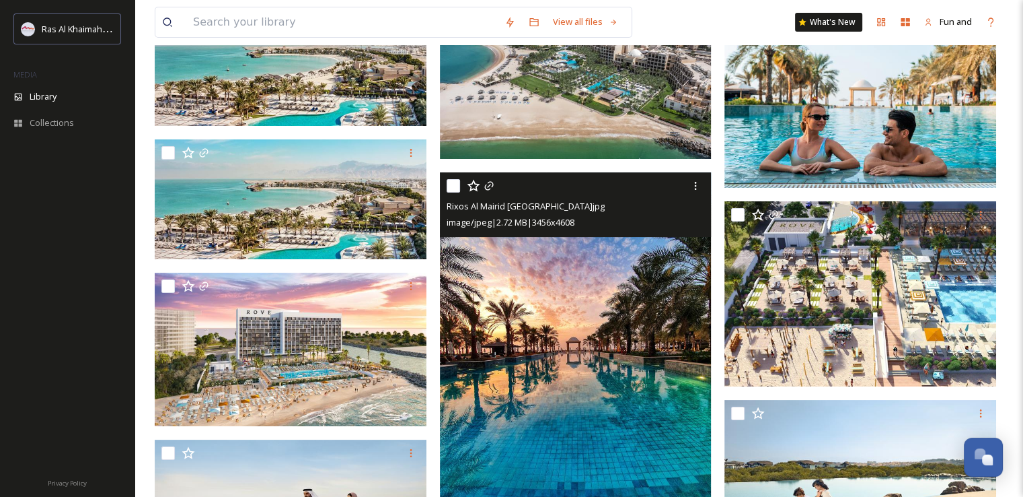
scroll to position [179, 0]
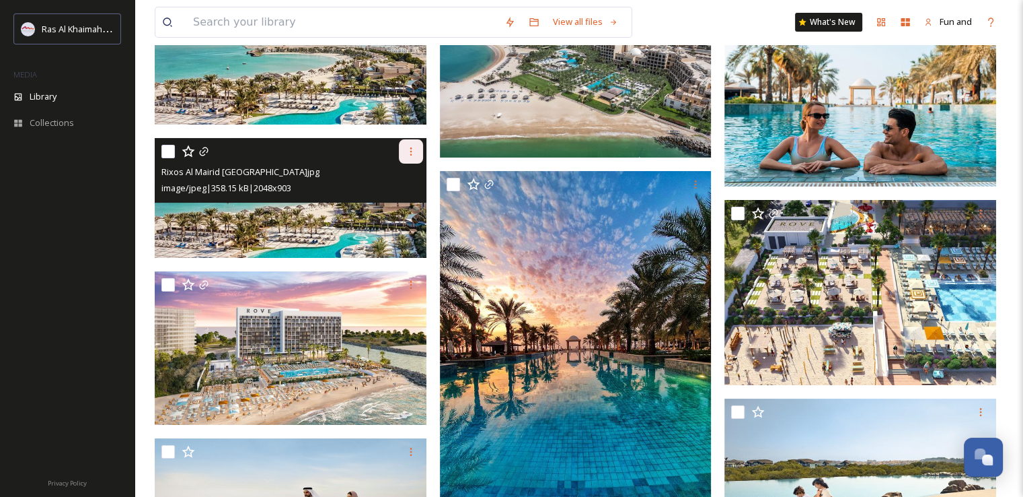
click at [416, 153] on icon at bounding box center [411, 151] width 11 height 11
click at [404, 201] on span "Download" at bounding box center [395, 207] width 41 height 13
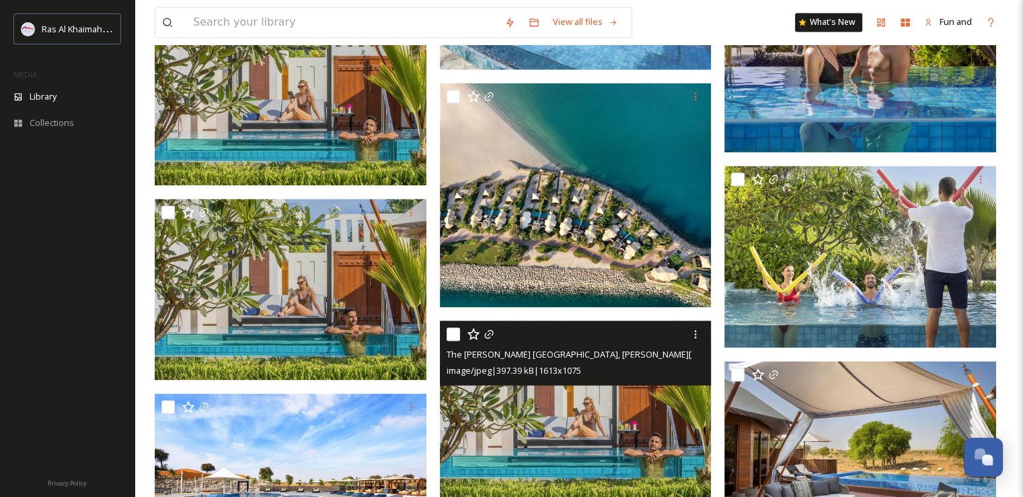
scroll to position [2142, 0]
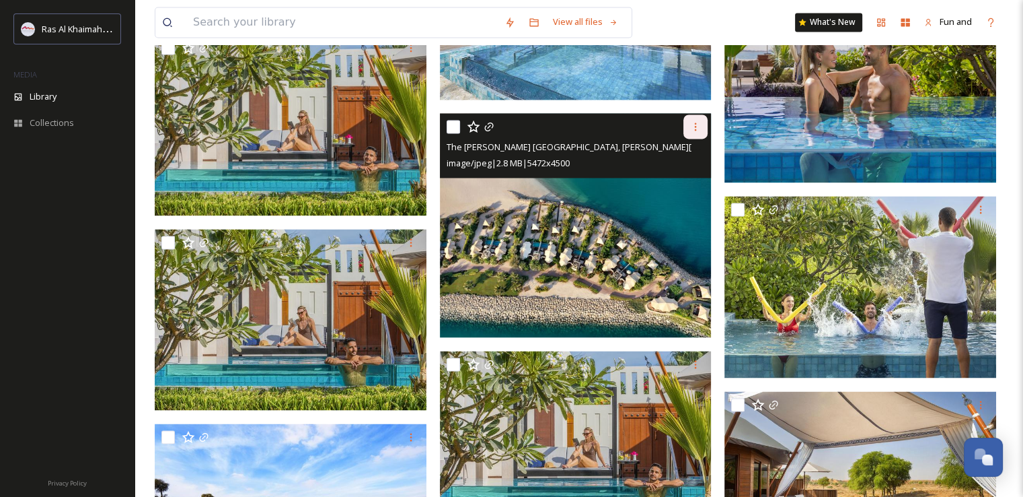
click at [692, 131] on icon at bounding box center [695, 126] width 11 height 11
click at [686, 178] on span "Download" at bounding box center [679, 182] width 41 height 13
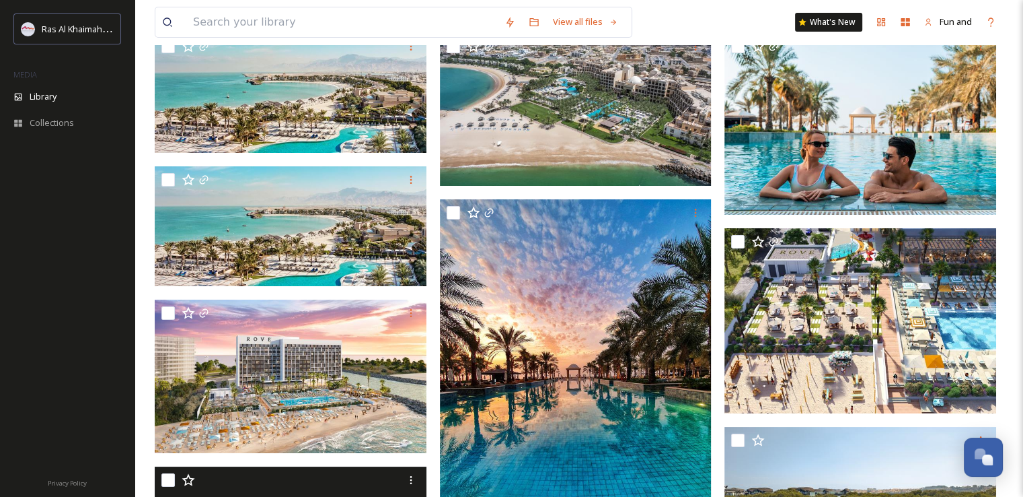
scroll to position [0, 0]
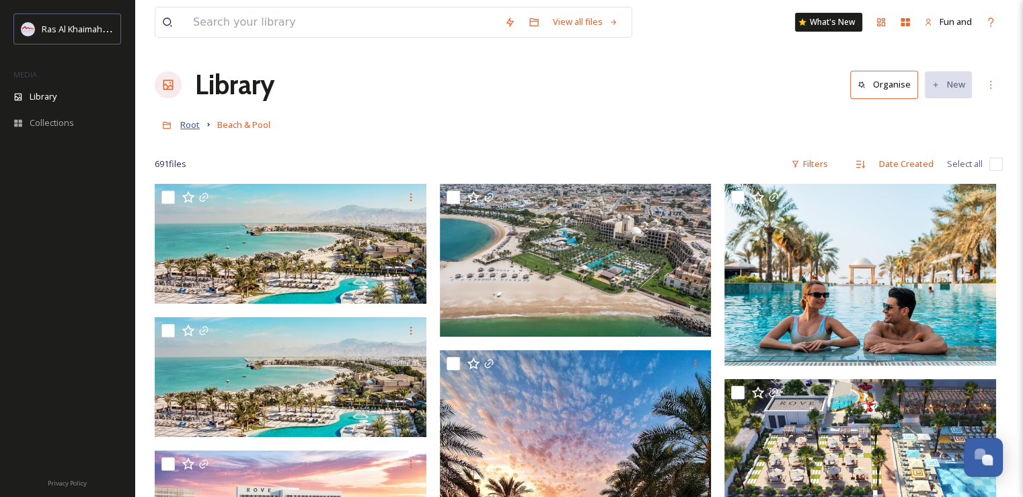
click at [197, 124] on span "Root" at bounding box center [190, 124] width 20 height 12
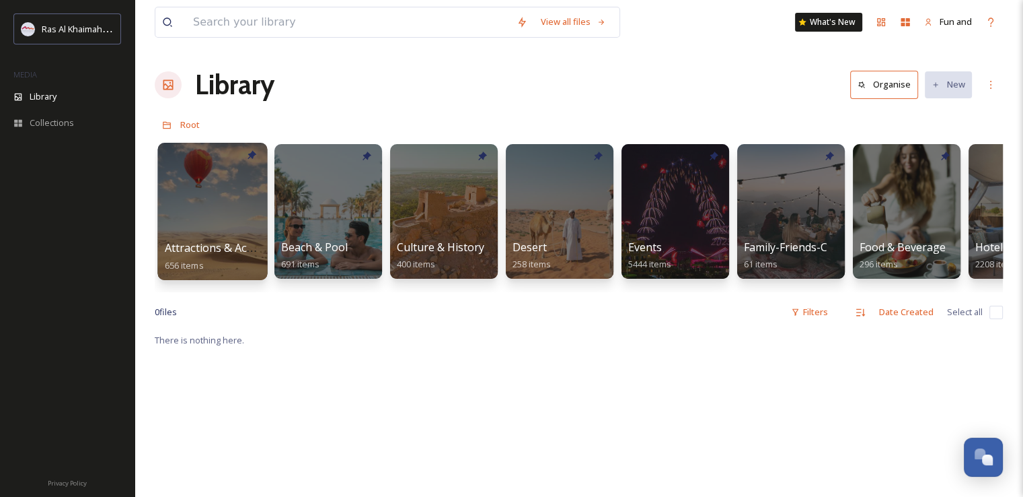
click at [215, 201] on div at bounding box center [212, 211] width 110 height 137
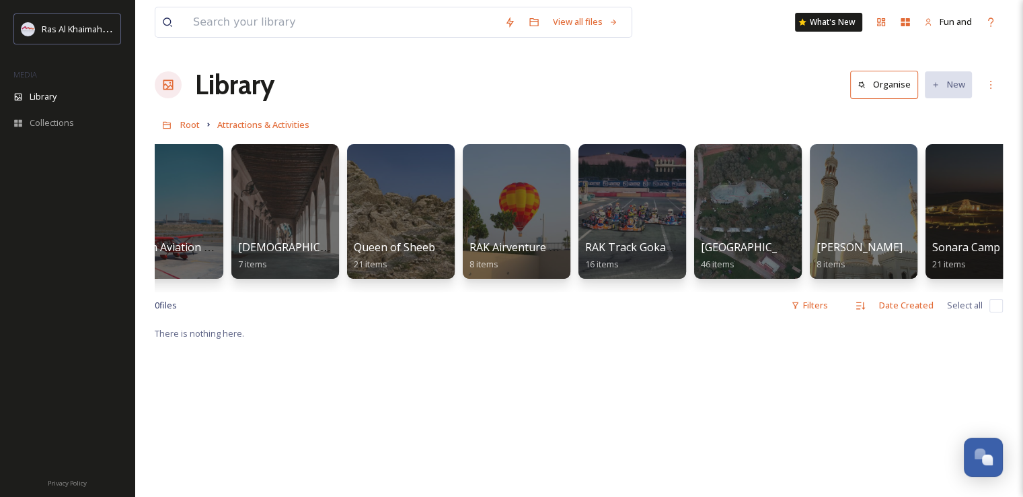
scroll to position [0, 1698]
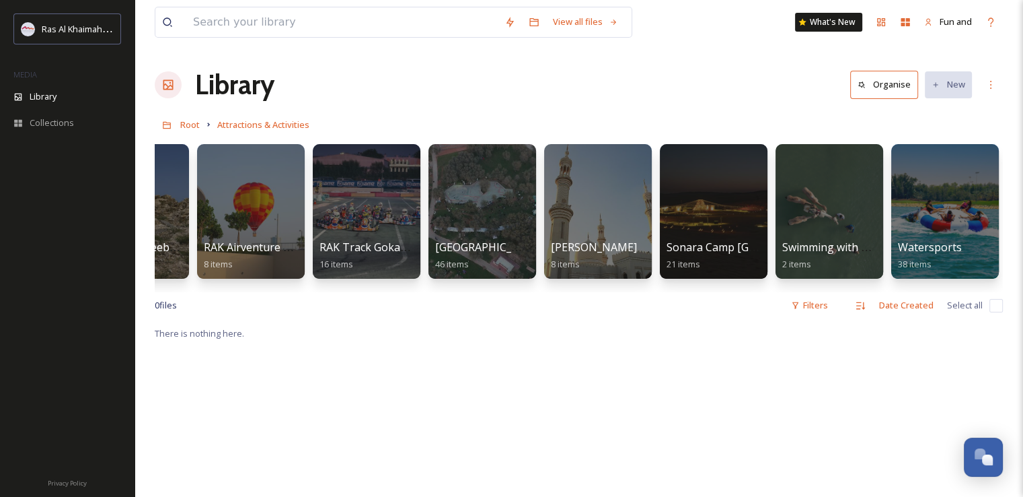
click at [589, 222] on div at bounding box center [598, 211] width 108 height 135
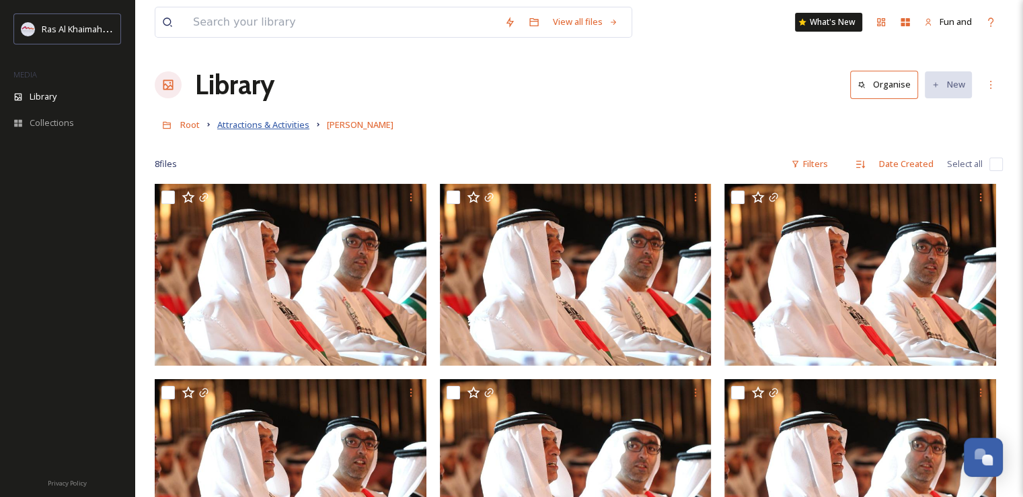
click at [273, 122] on span "Attractions & Activities" at bounding box center [263, 124] width 92 height 12
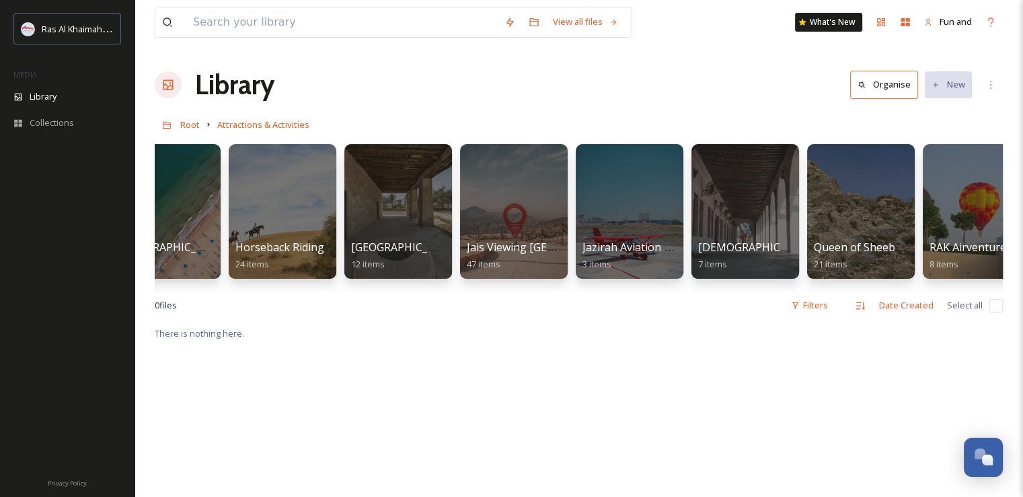
scroll to position [0, 973]
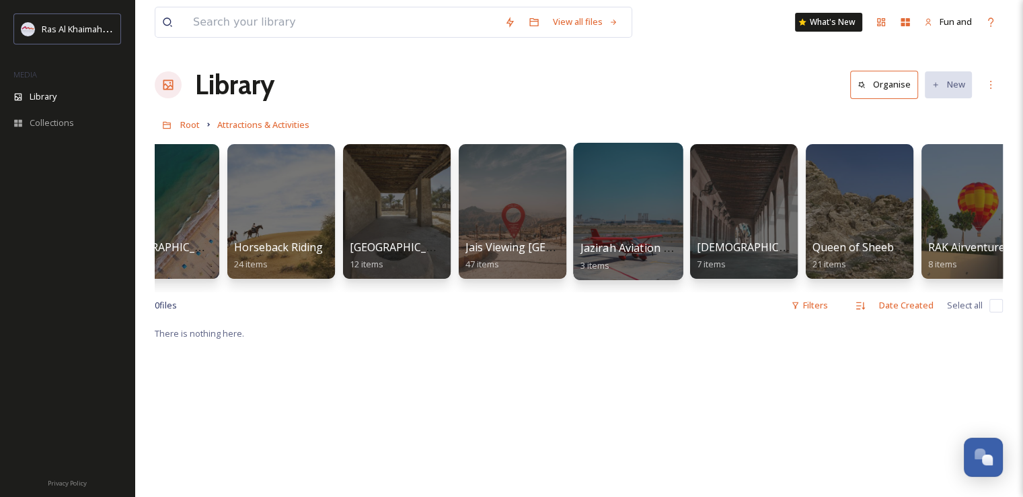
click at [645, 209] on div at bounding box center [628, 211] width 110 height 137
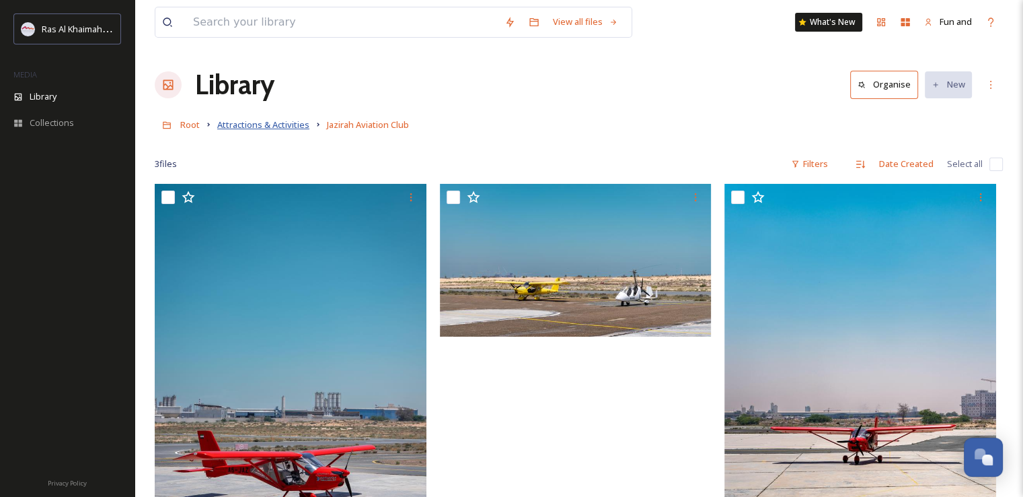
click at [285, 121] on span "Attractions & Activities" at bounding box center [263, 124] width 92 height 12
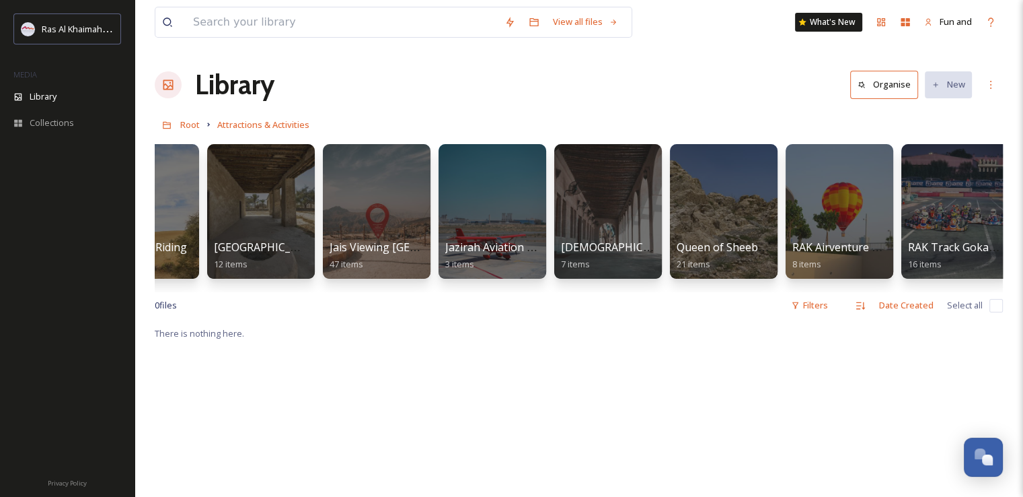
scroll to position [0, 1127]
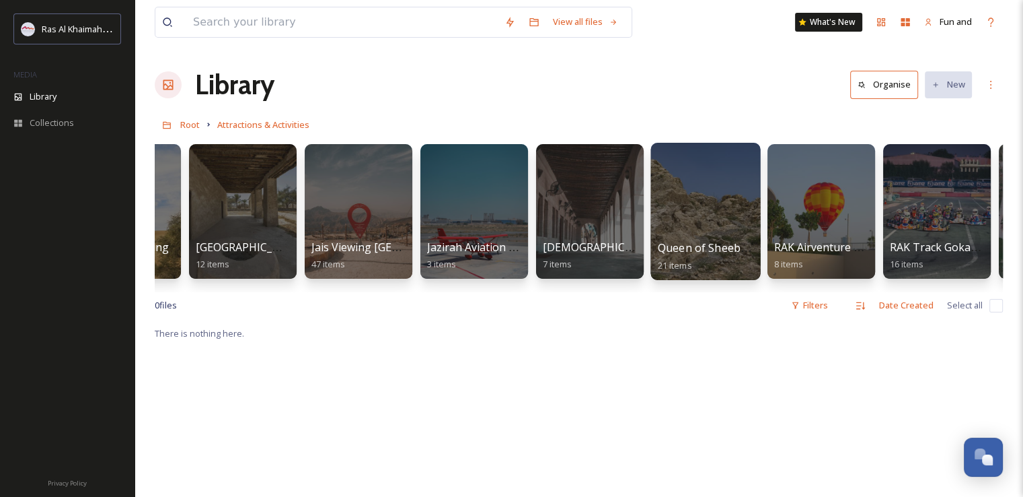
click at [717, 240] on div "Queen of Sheeba’s Palace 21 items" at bounding box center [706, 257] width 96 height 34
click at [708, 202] on div at bounding box center [706, 211] width 110 height 137
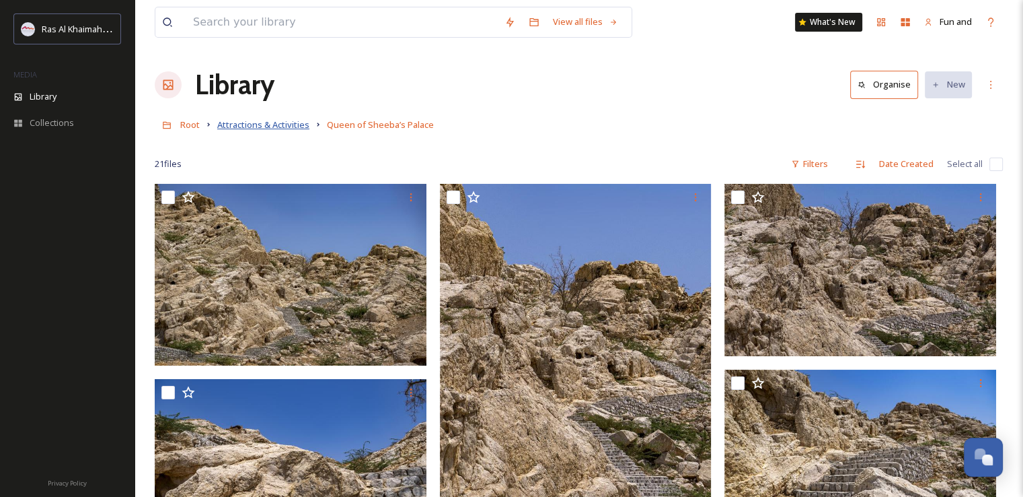
click at [268, 129] on span "Attractions & Activities" at bounding box center [263, 124] width 92 height 12
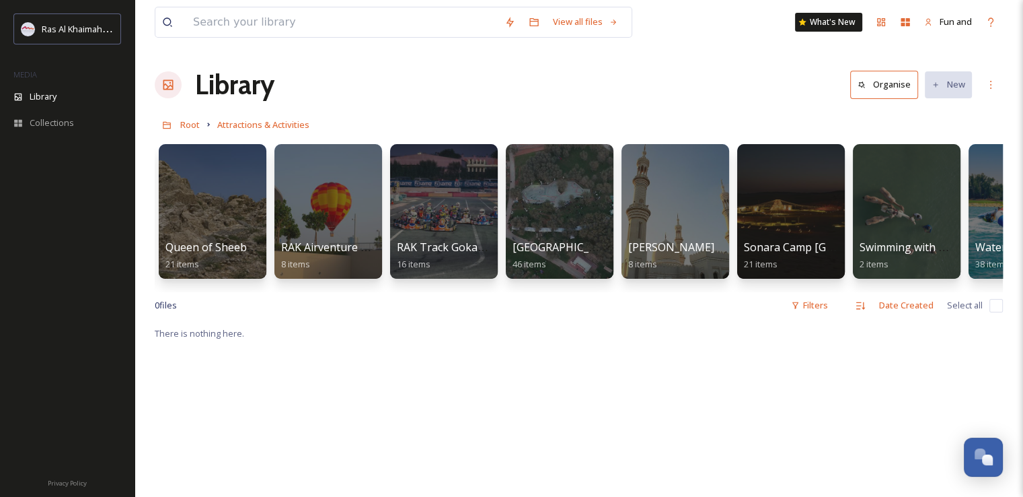
scroll to position [0, 1698]
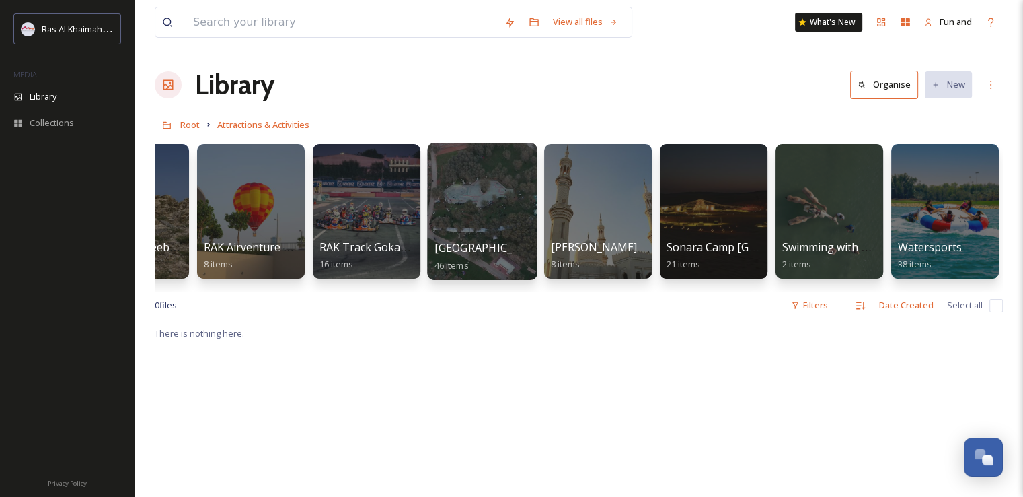
click at [484, 217] on div at bounding box center [482, 211] width 110 height 137
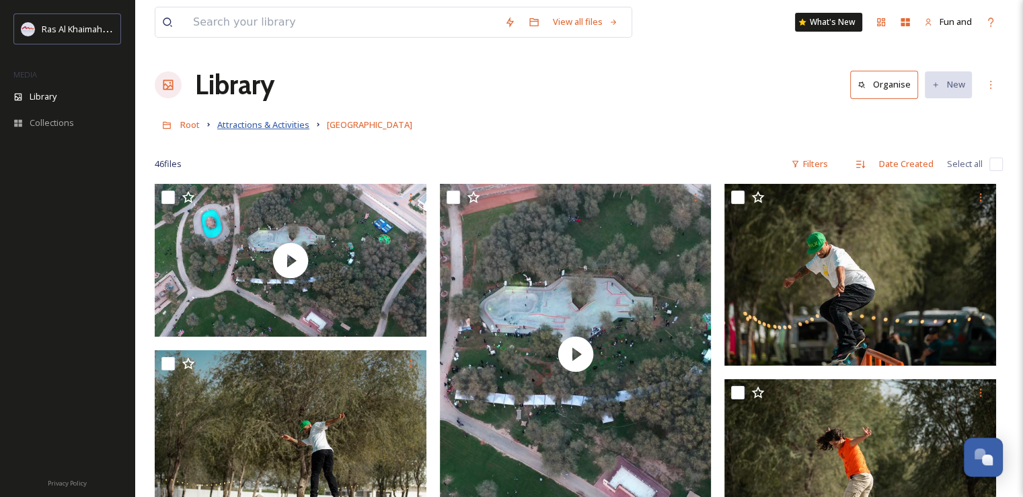
click at [285, 124] on span "Attractions & Activities" at bounding box center [263, 124] width 92 height 12
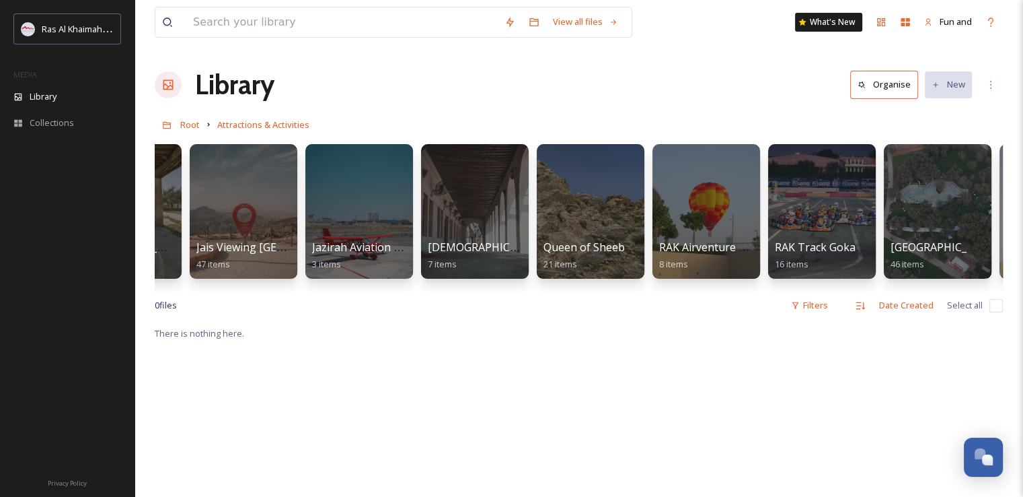
scroll to position [0, 1698]
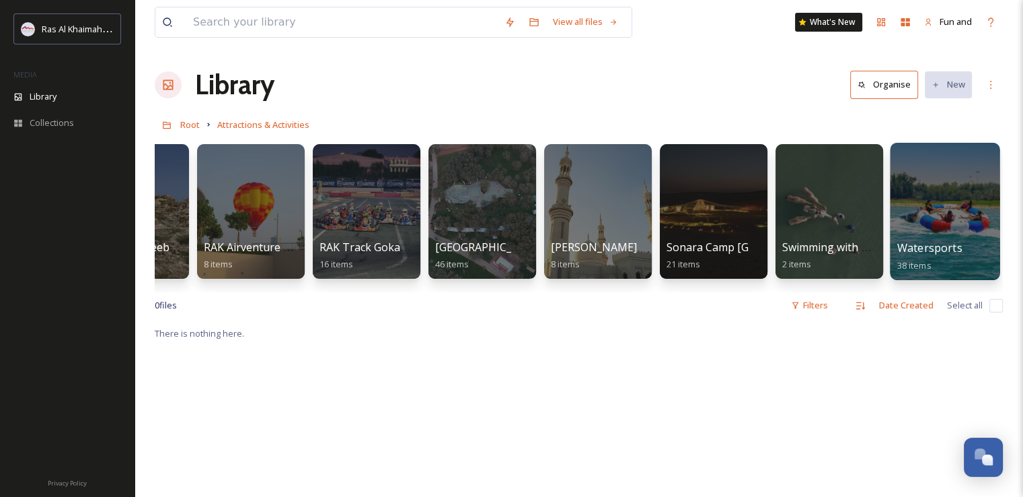
click at [939, 198] on div at bounding box center [945, 211] width 110 height 137
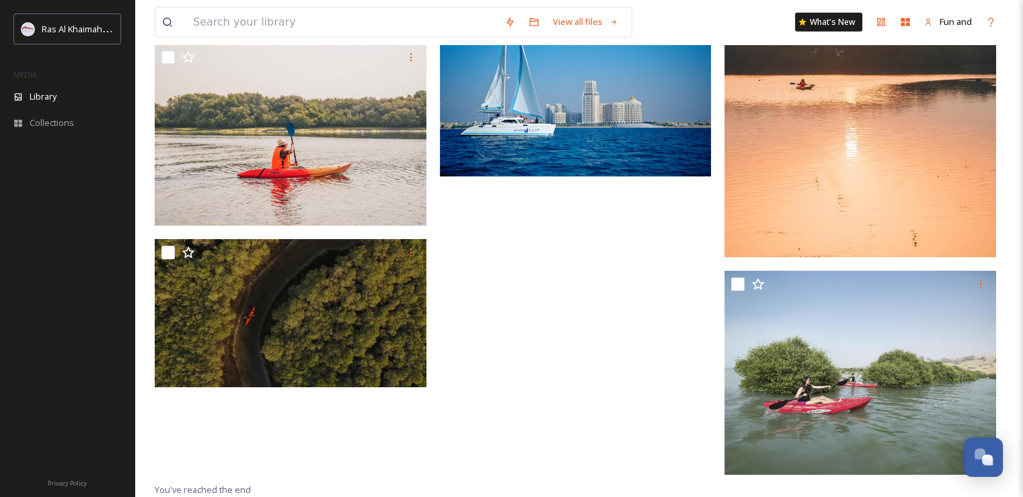
scroll to position [3856, 0]
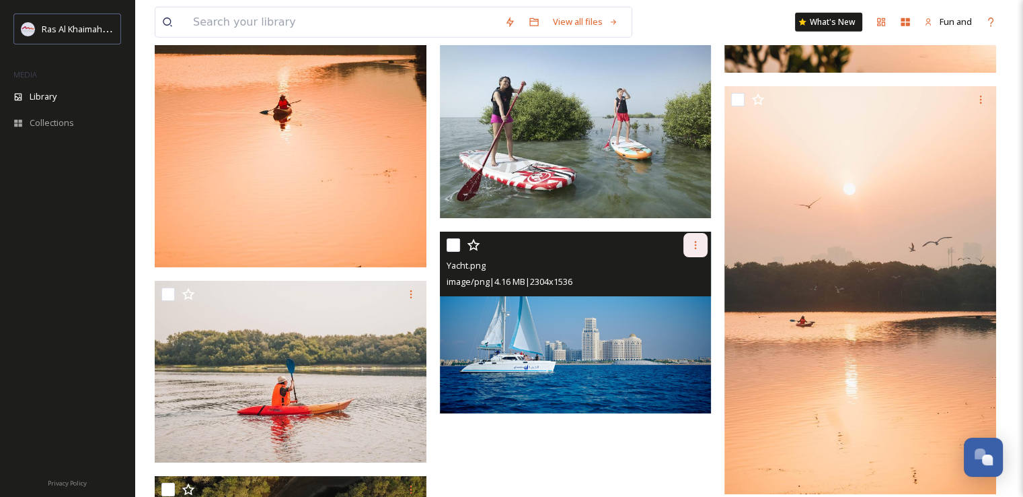
click at [689, 246] on div at bounding box center [696, 245] width 24 height 24
click at [688, 303] on span "Download" at bounding box center [679, 301] width 41 height 13
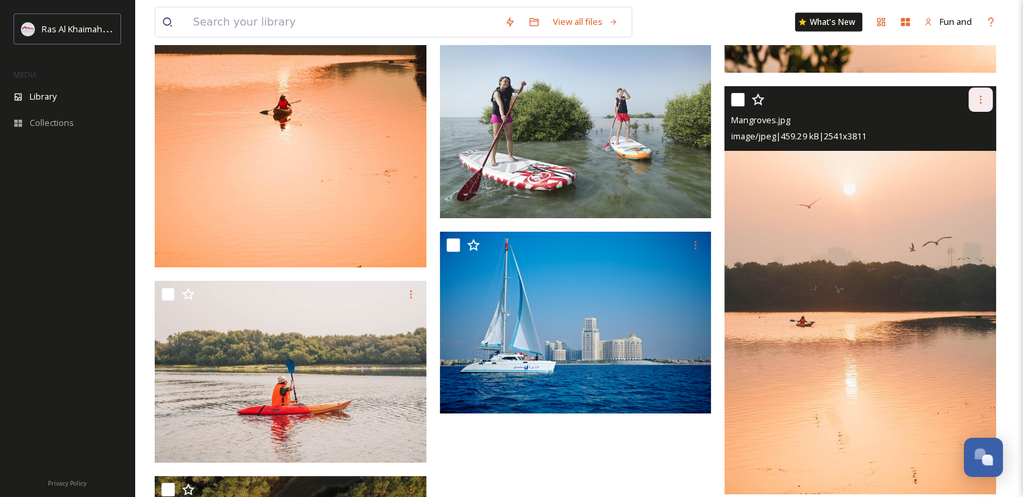
click at [982, 95] on icon at bounding box center [981, 99] width 11 height 11
click at [991, 156] on div "Download" at bounding box center [965, 155] width 55 height 26
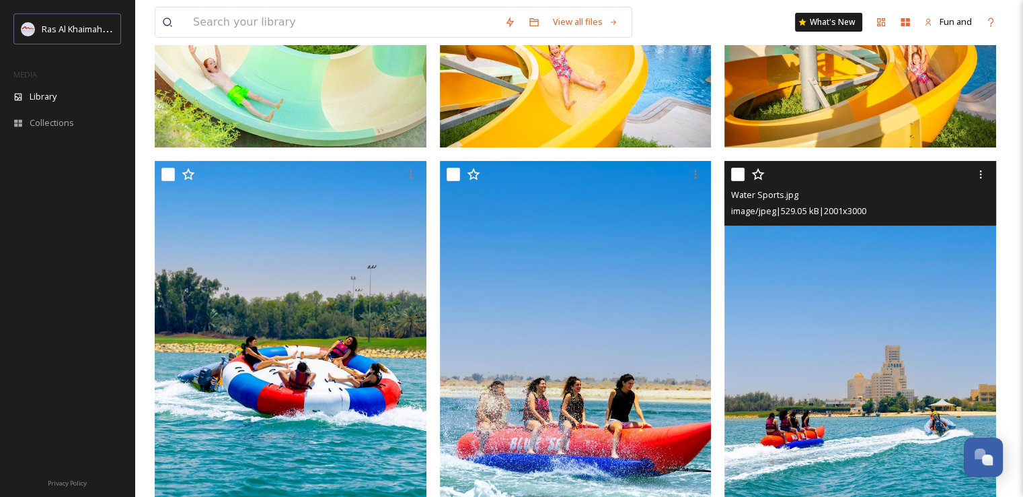
scroll to position [0, 0]
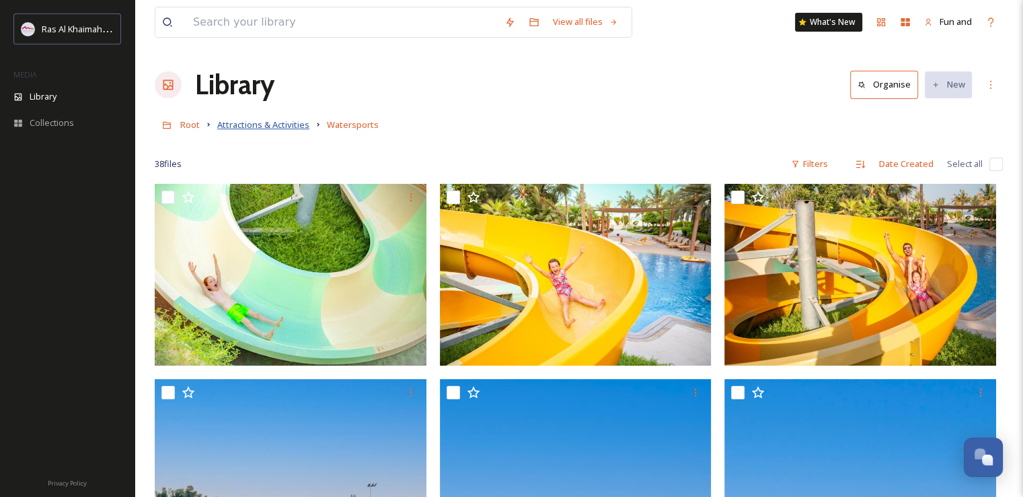
click at [269, 122] on span "Attractions & Activities" at bounding box center [263, 124] width 92 height 12
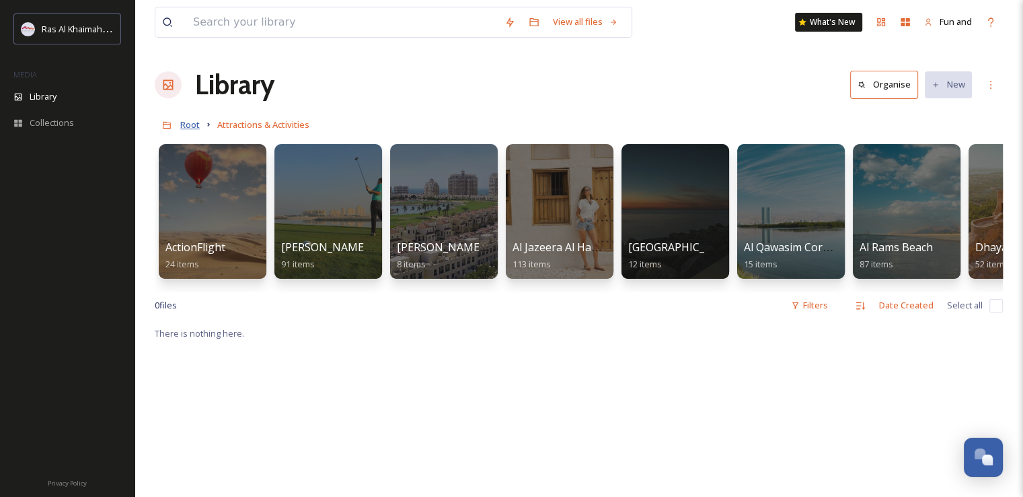
click at [188, 123] on span "Root" at bounding box center [190, 124] width 20 height 12
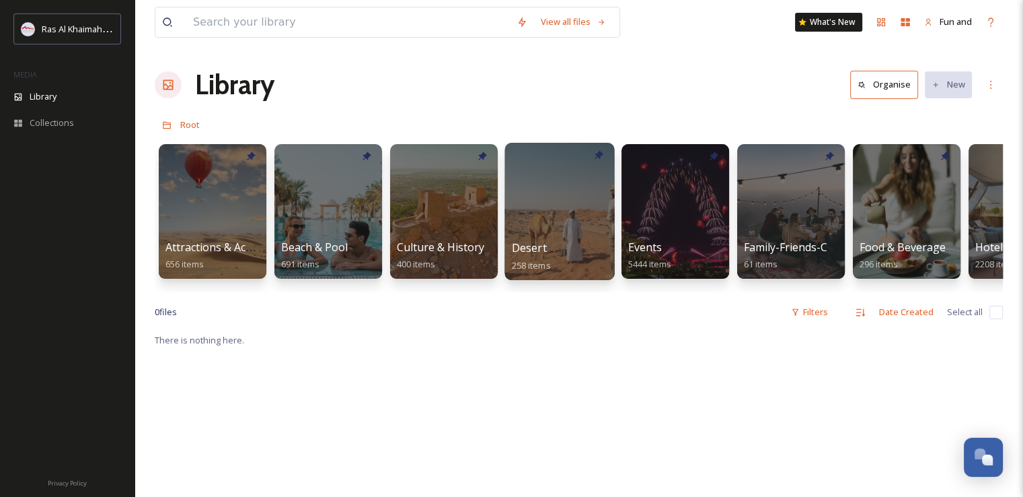
click at [552, 215] on div at bounding box center [560, 211] width 110 height 137
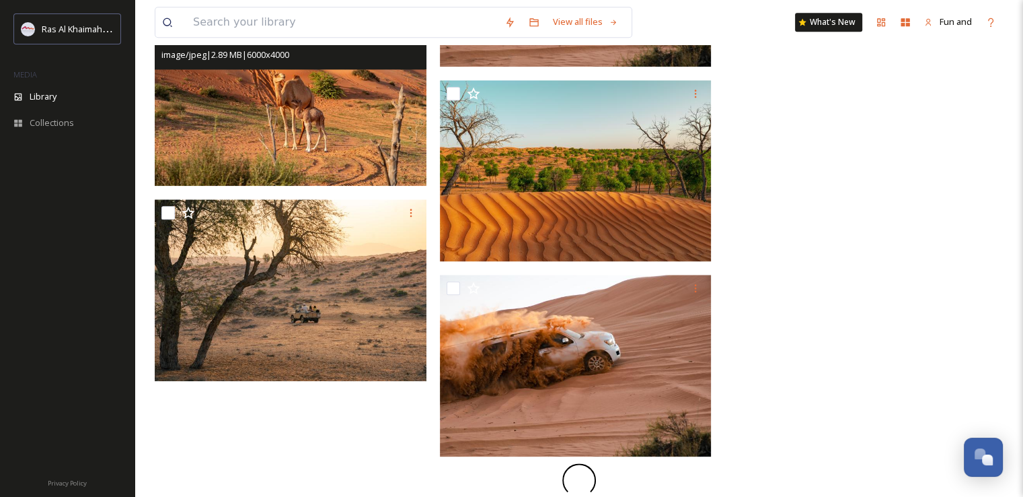
scroll to position [1523, 0]
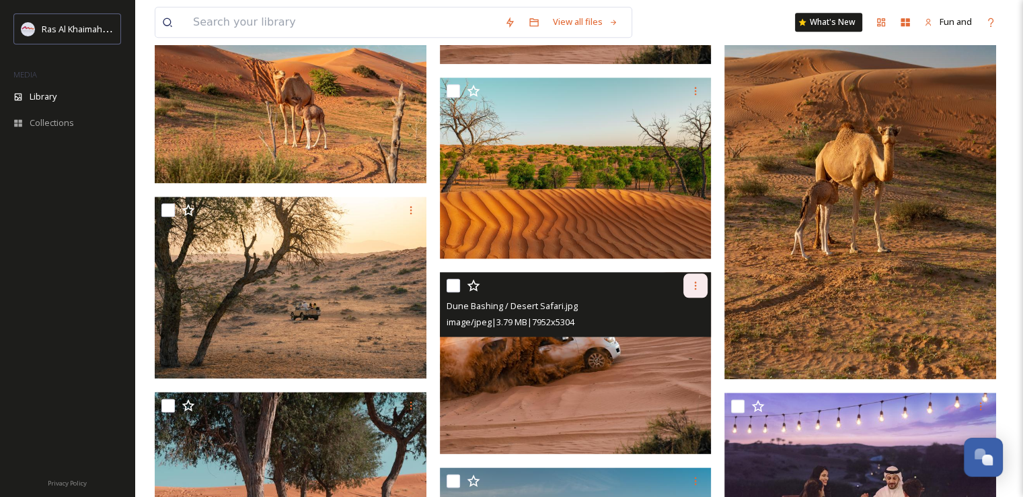
click at [696, 291] on div at bounding box center [696, 285] width 24 height 24
click at [697, 337] on span "Download" at bounding box center [679, 341] width 41 height 13
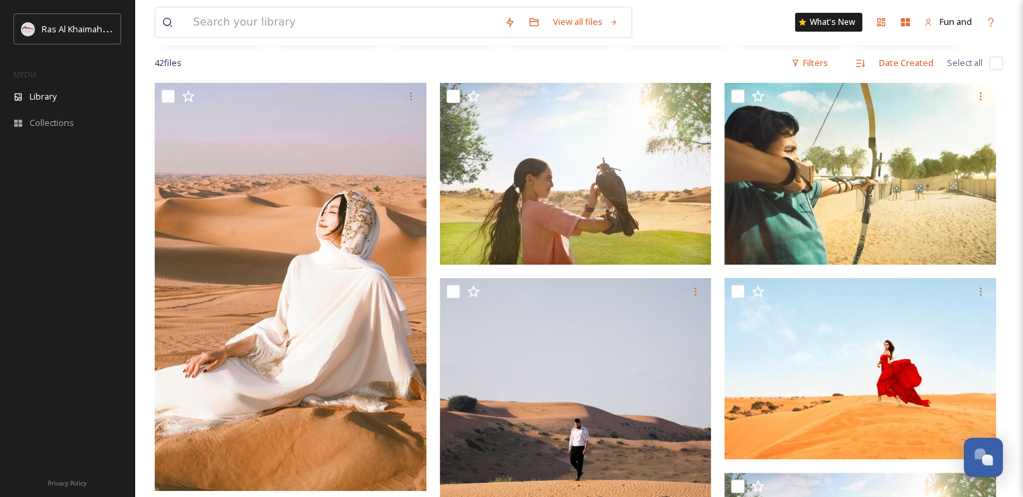
scroll to position [0, 0]
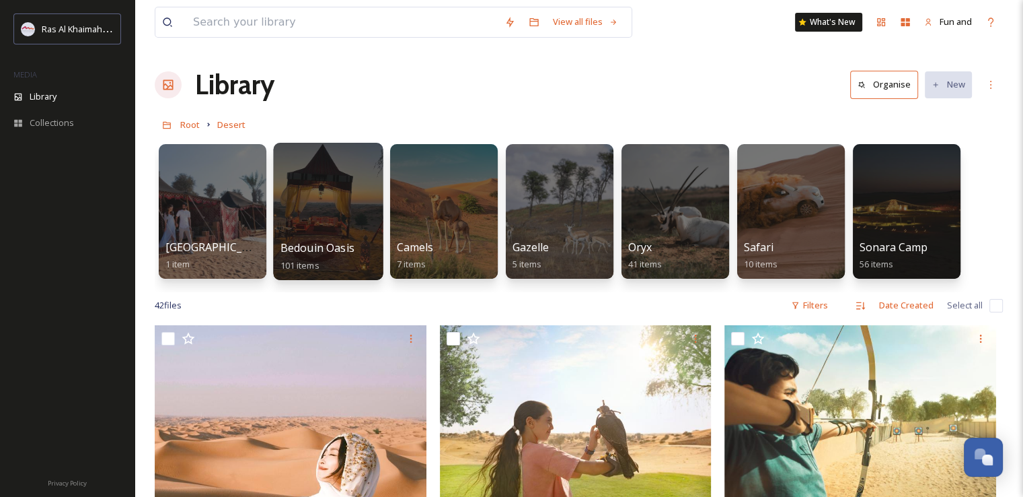
click at [295, 192] on div at bounding box center [328, 211] width 110 height 137
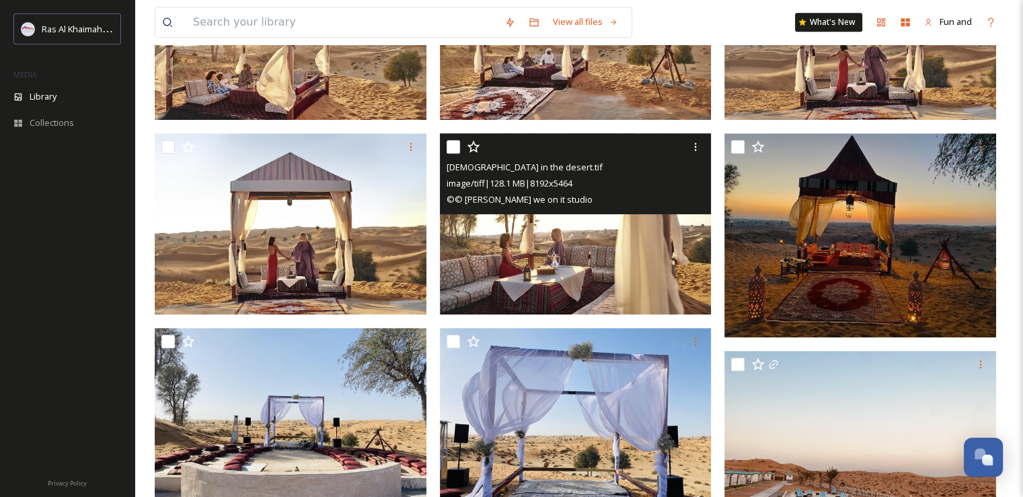
scroll to position [711, 0]
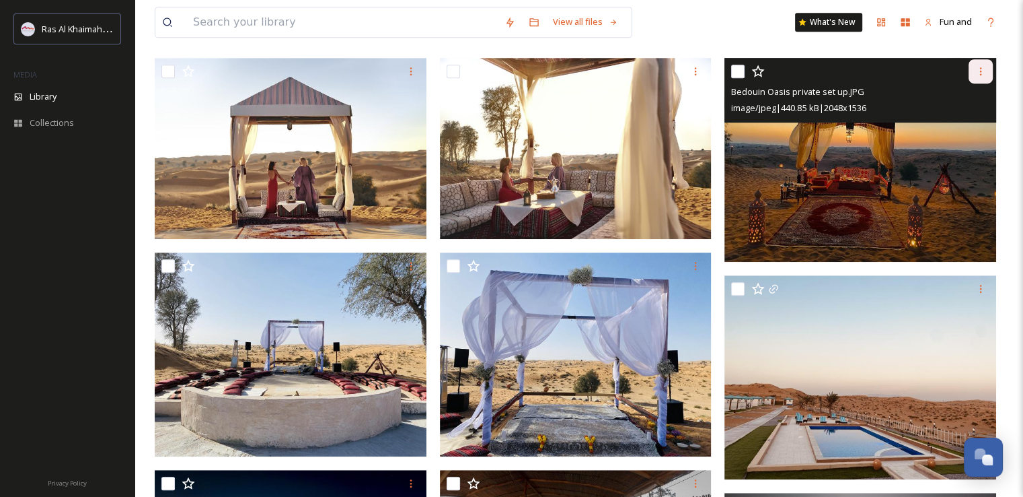
click at [980, 69] on icon at bounding box center [981, 71] width 11 height 11
click at [966, 120] on span "Download" at bounding box center [965, 126] width 41 height 13
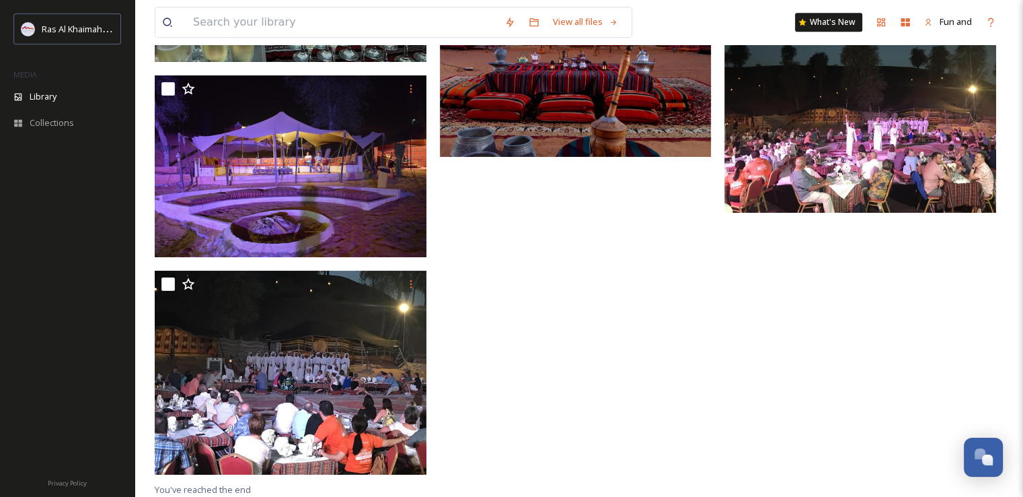
scroll to position [6190, 0]
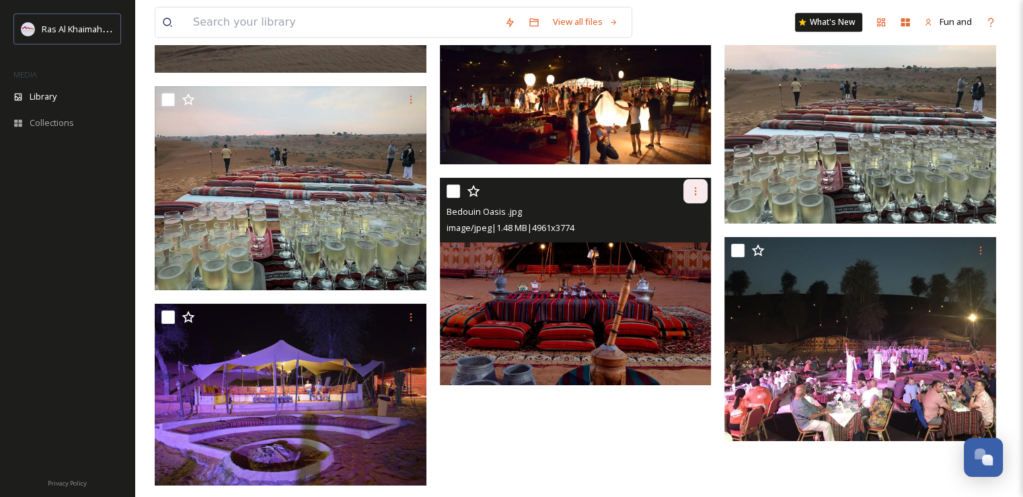
click at [695, 192] on icon at bounding box center [696, 191] width 2 height 8
click at [692, 246] on span "Download" at bounding box center [679, 247] width 41 height 13
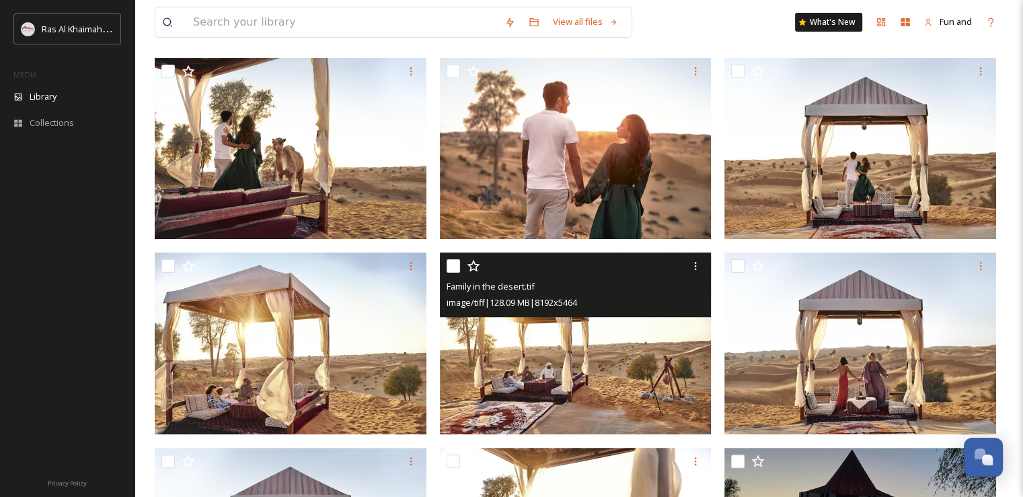
scroll to position [0, 0]
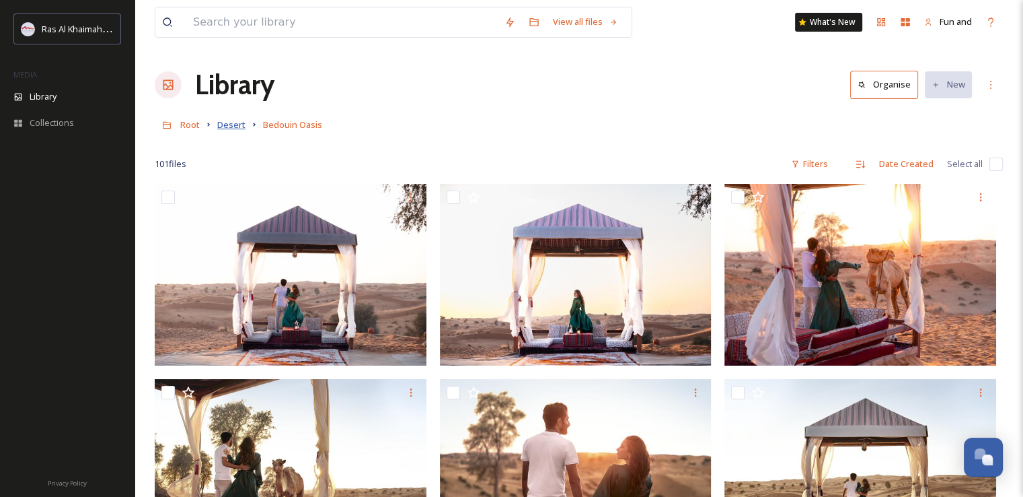
click at [227, 126] on span "Desert" at bounding box center [231, 124] width 28 height 12
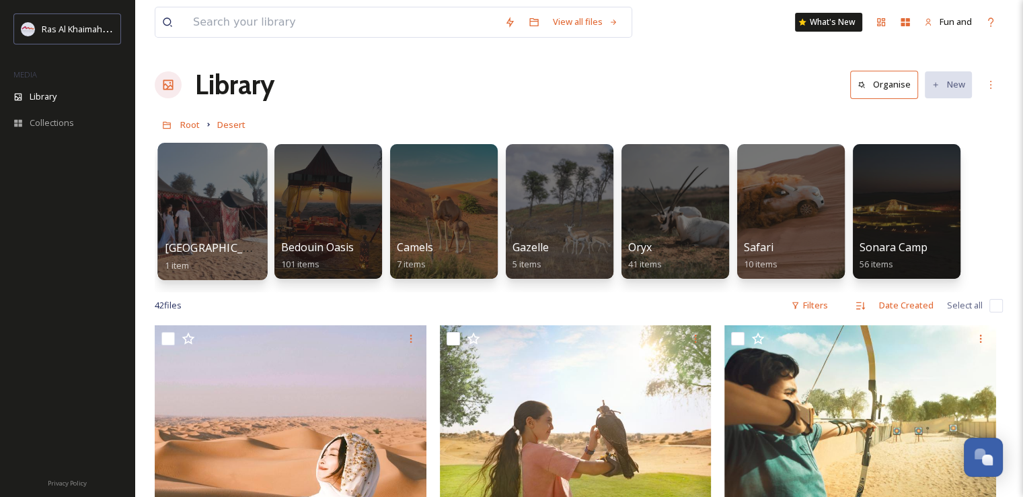
click at [199, 200] on div at bounding box center [212, 211] width 110 height 137
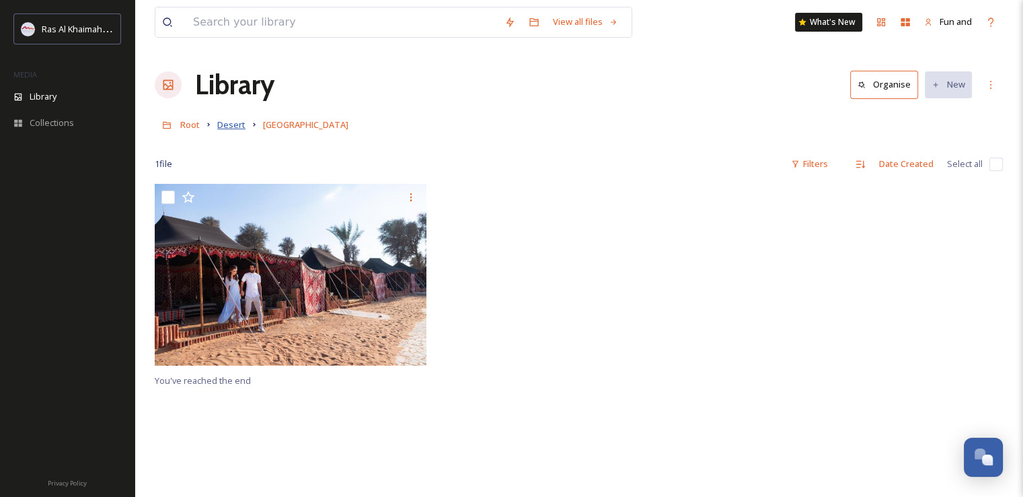
click at [228, 122] on span "Desert" at bounding box center [231, 124] width 28 height 12
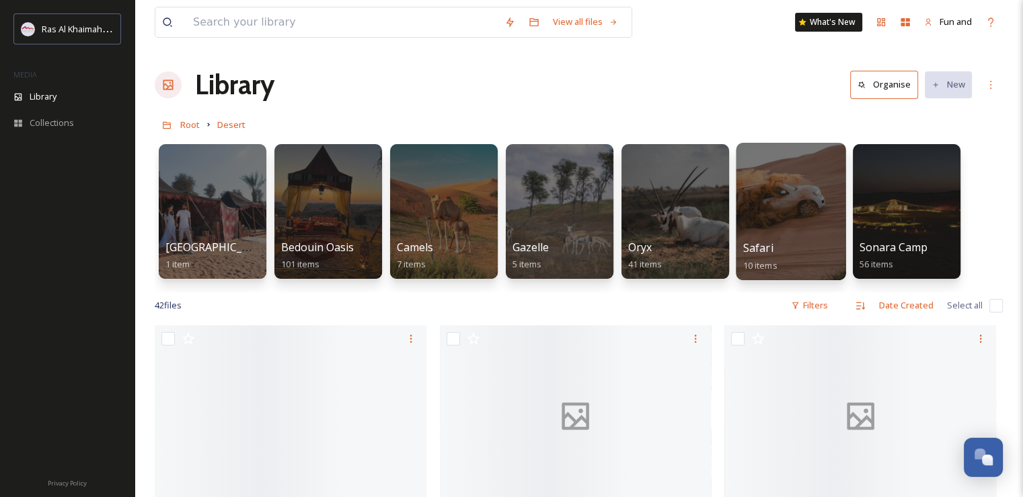
click at [818, 205] on div at bounding box center [791, 211] width 110 height 137
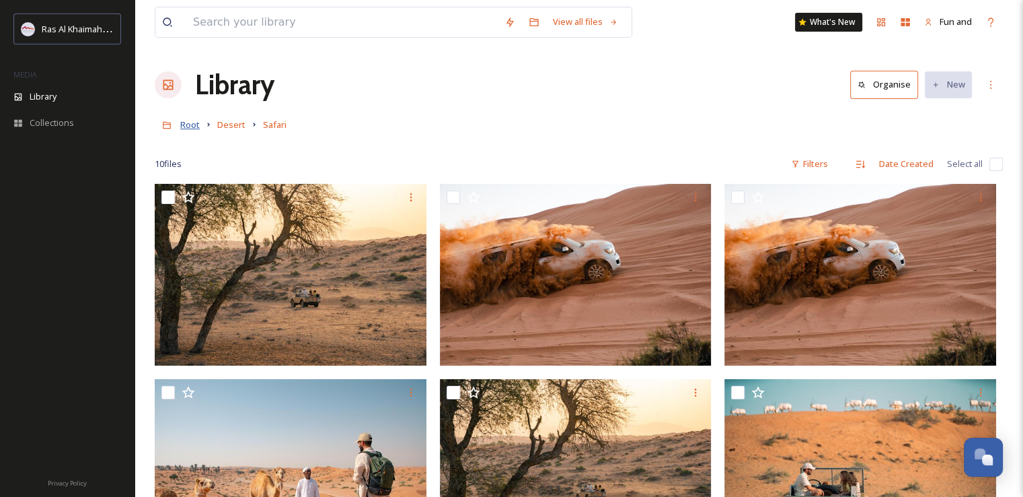
click at [194, 124] on span "Root" at bounding box center [190, 124] width 20 height 12
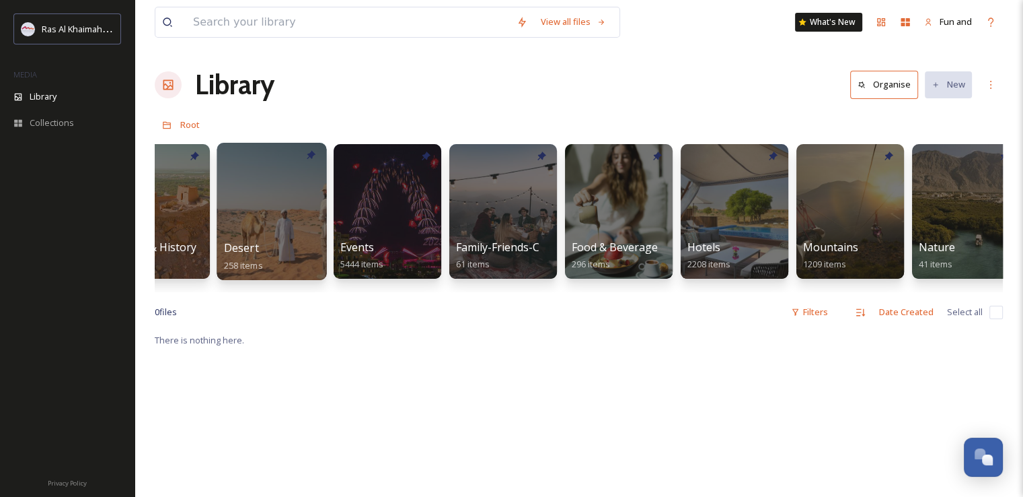
scroll to position [0, 358]
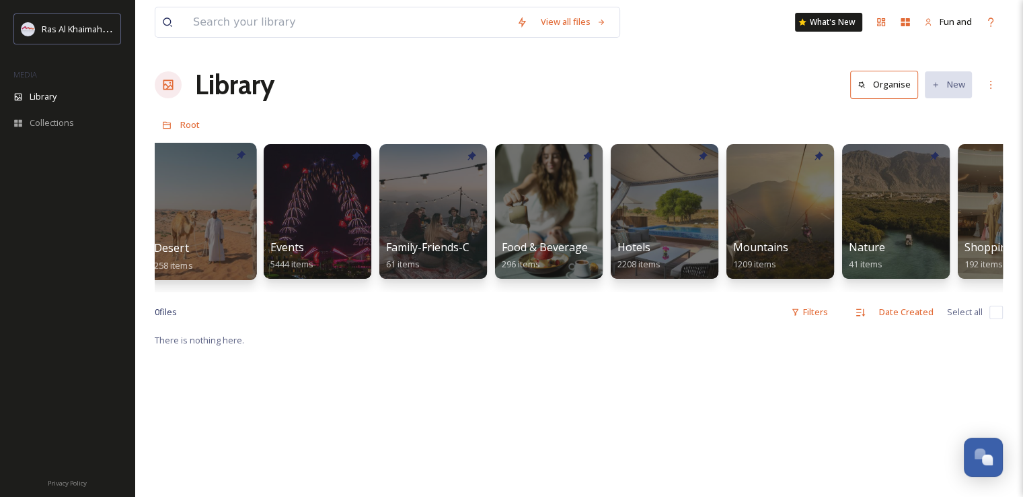
click at [563, 245] on span "Food & Beverage" at bounding box center [545, 247] width 86 height 15
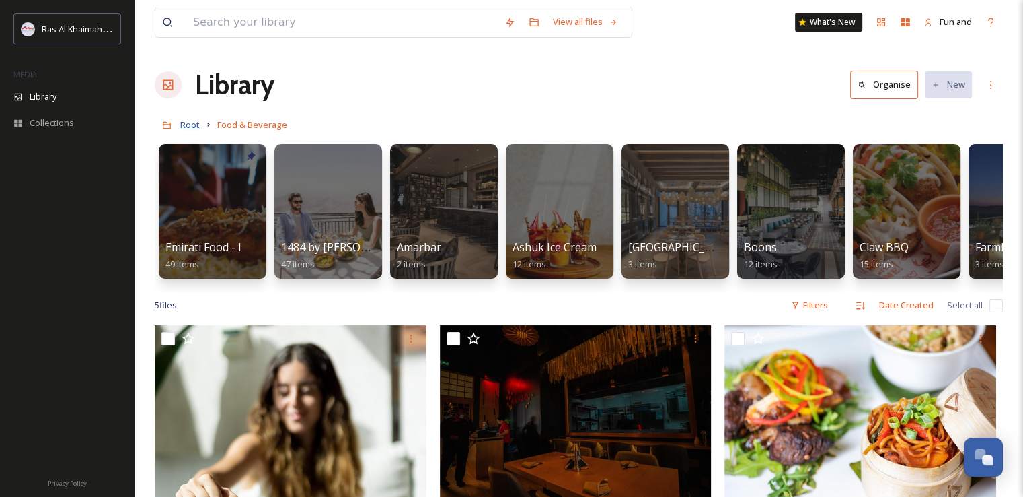
click at [194, 129] on span "Root" at bounding box center [190, 124] width 20 height 12
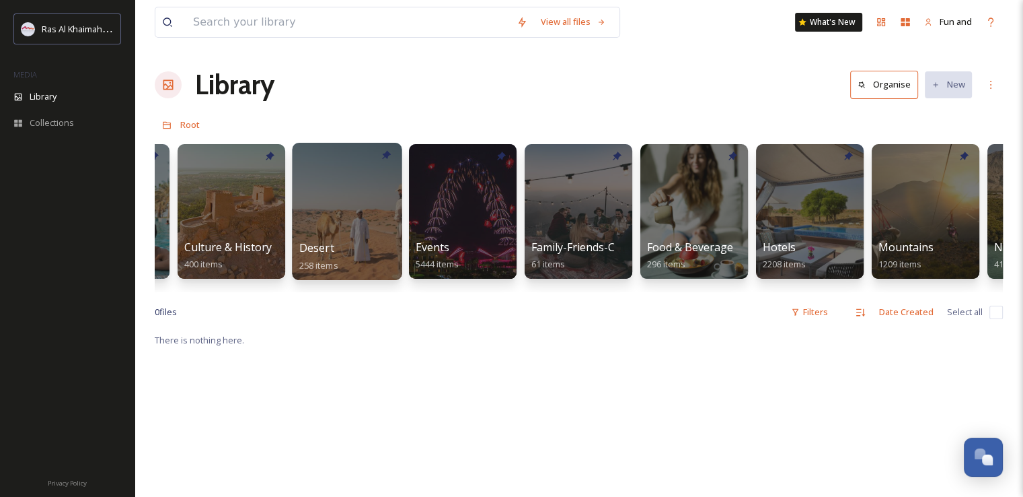
scroll to position [0, 215]
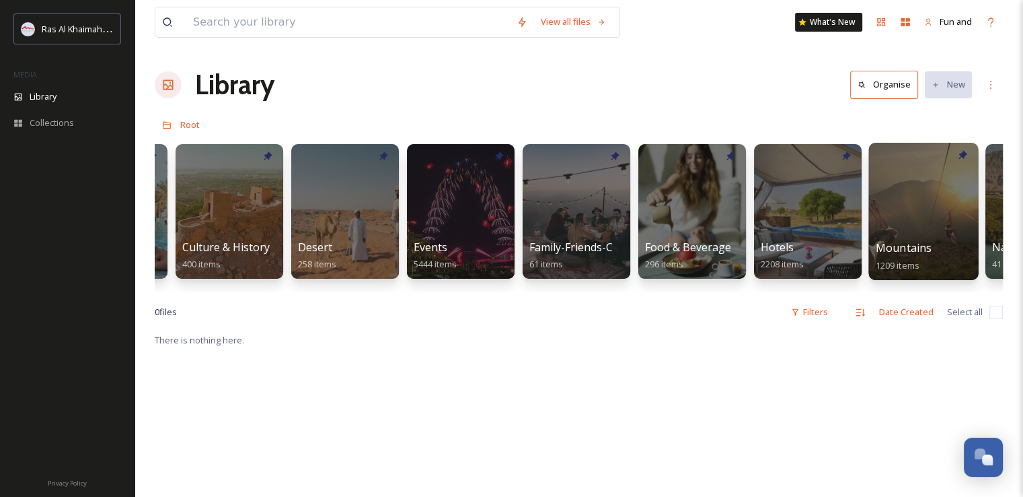
click at [925, 197] on div at bounding box center [924, 211] width 110 height 137
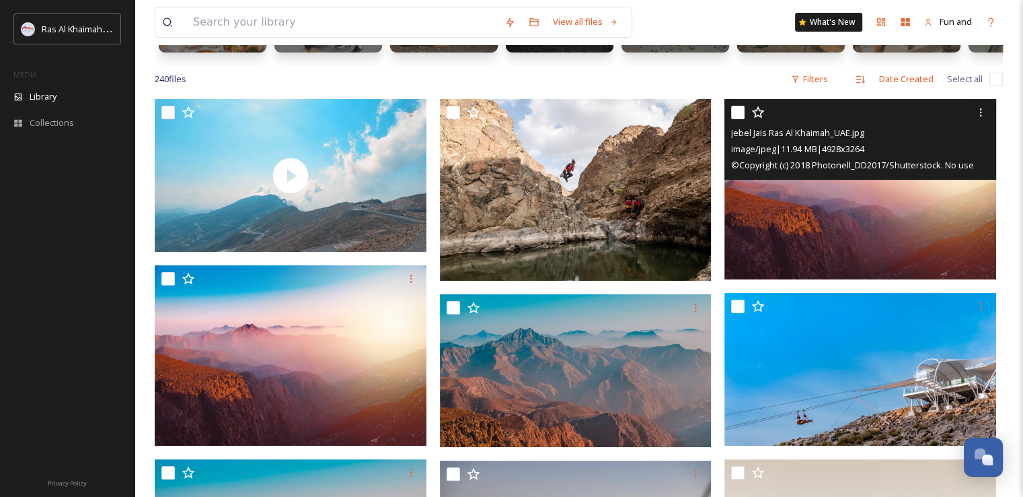
scroll to position [229, 0]
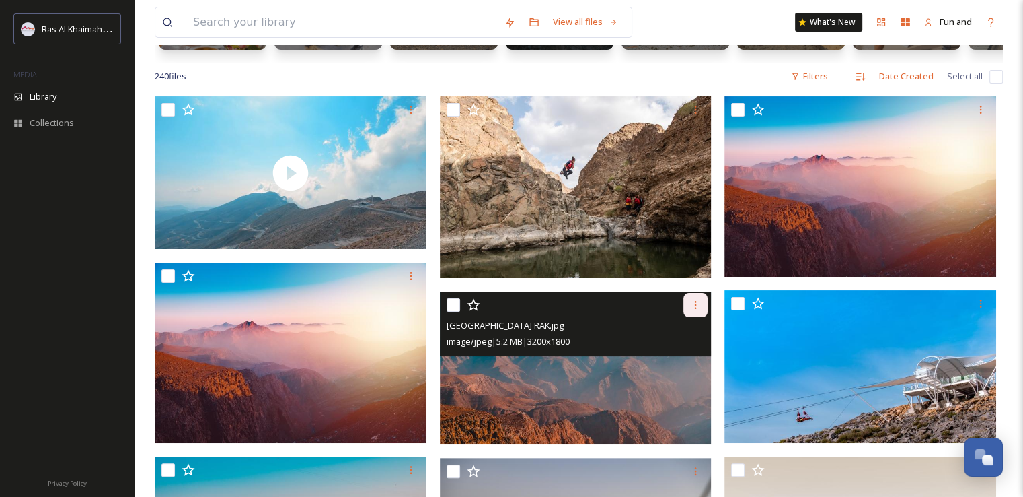
click at [693, 317] on div at bounding box center [696, 305] width 24 height 24
click at [684, 367] on span "Download" at bounding box center [679, 360] width 41 height 13
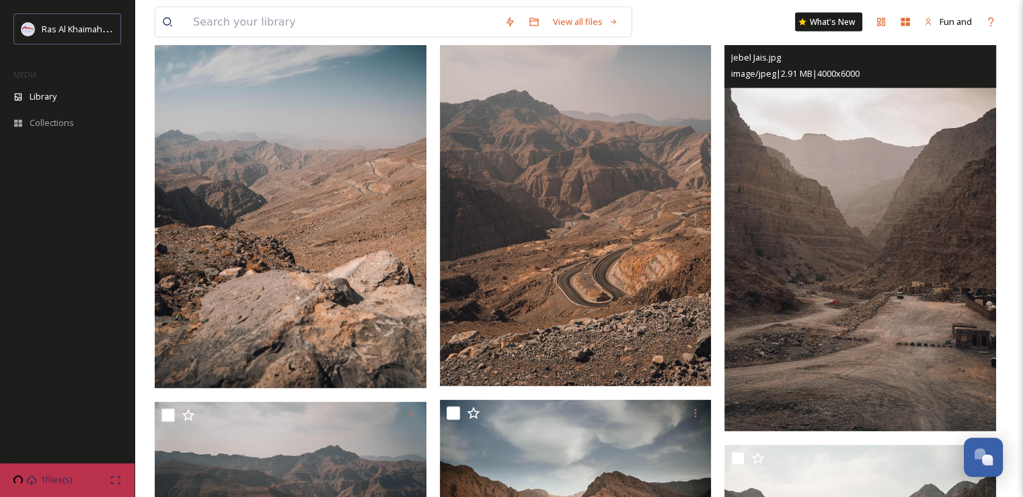
scroll to position [2583, 0]
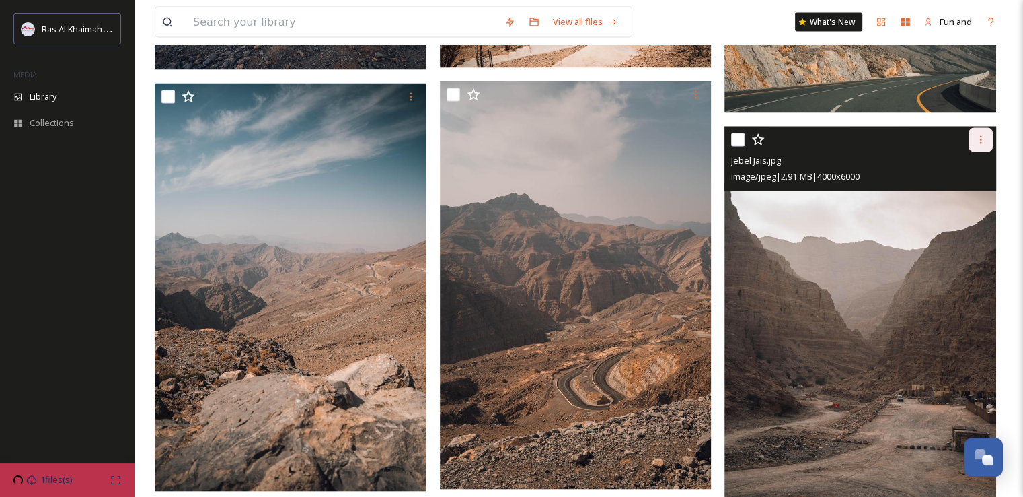
click at [977, 145] on icon at bounding box center [981, 140] width 11 height 11
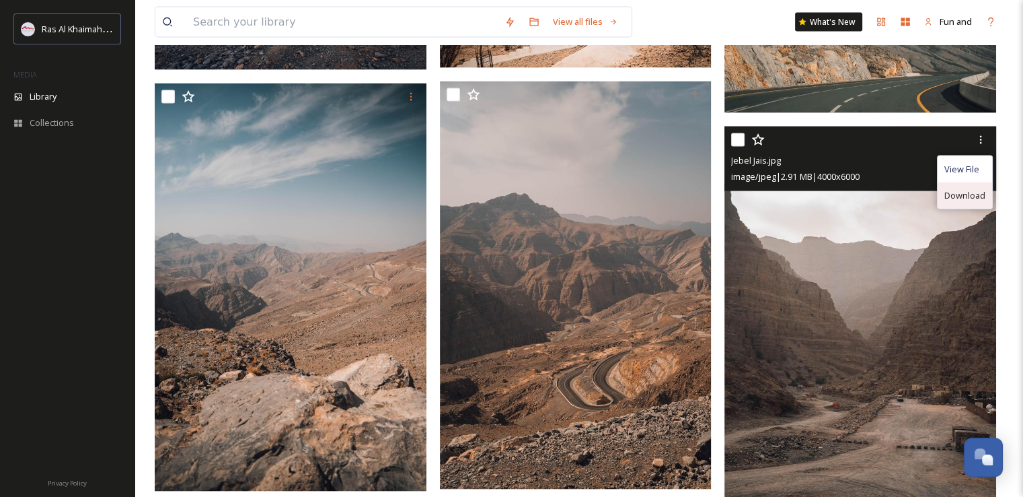
click at [970, 201] on span "Download" at bounding box center [965, 195] width 41 height 13
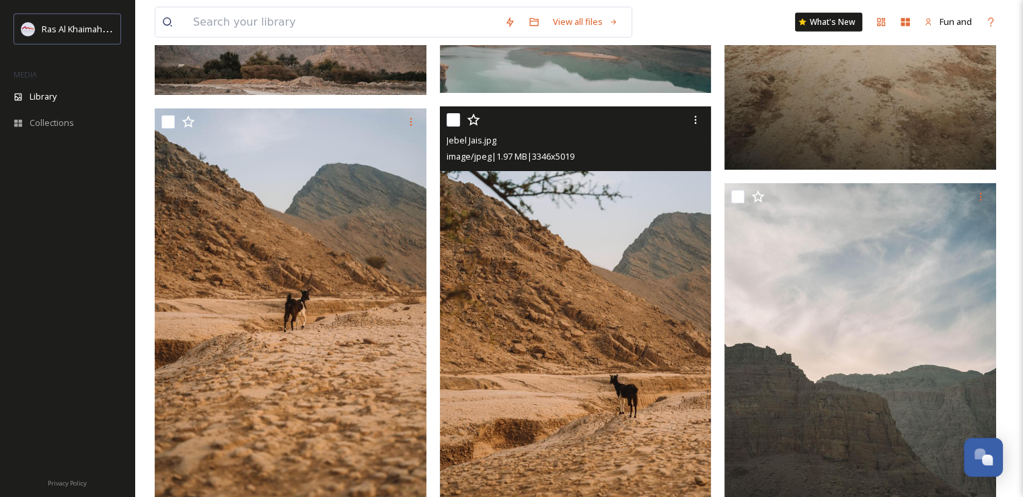
scroll to position [3421, 0]
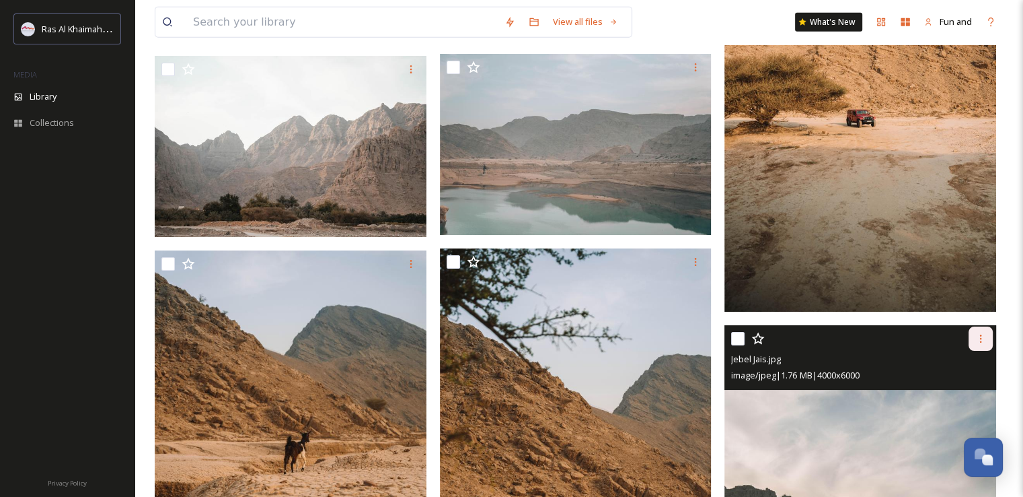
click at [982, 344] on icon at bounding box center [981, 338] width 11 height 11
click at [969, 397] on span "Download" at bounding box center [965, 394] width 41 height 13
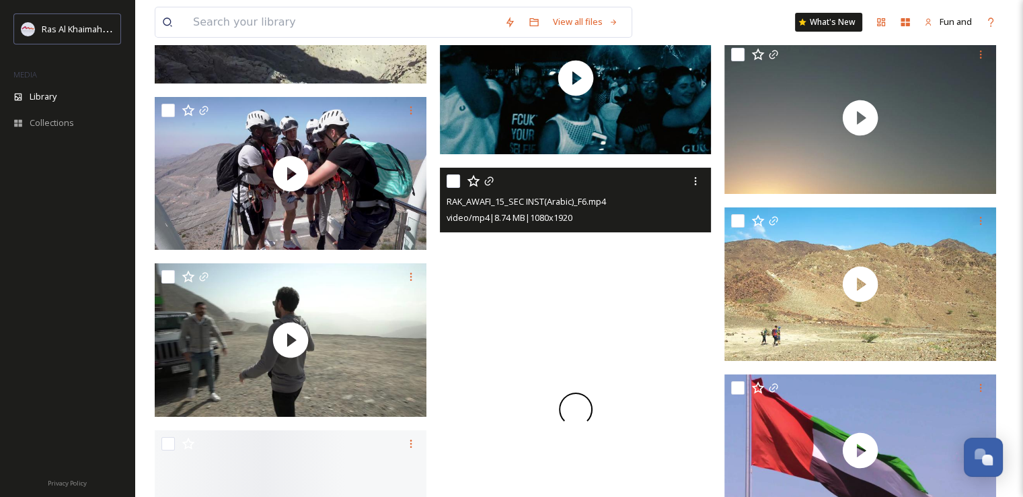
scroll to position [15334, 0]
